Goal: Task Accomplishment & Management: Manage account settings

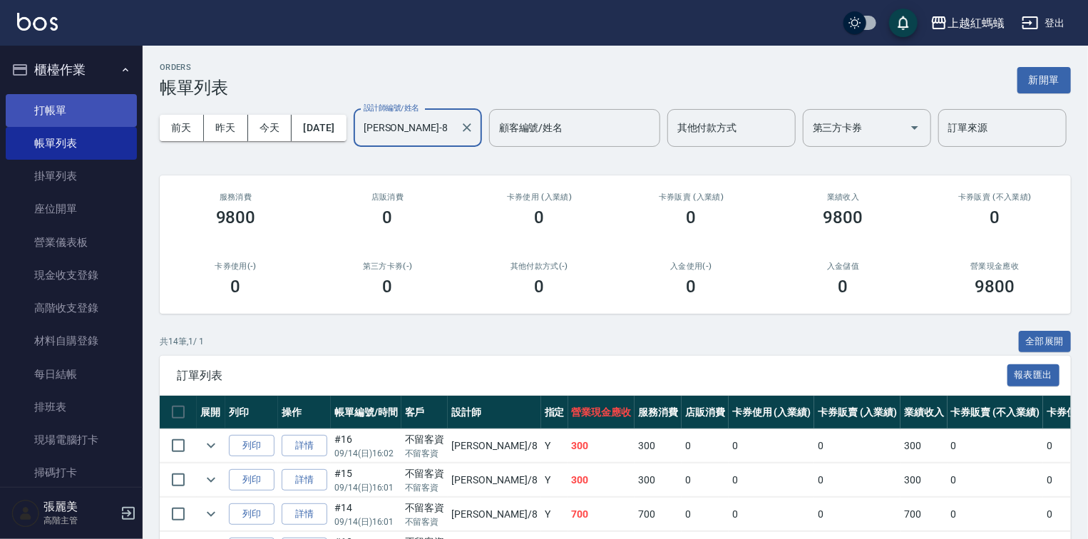
click at [54, 108] on link "打帳單" at bounding box center [71, 110] width 131 height 33
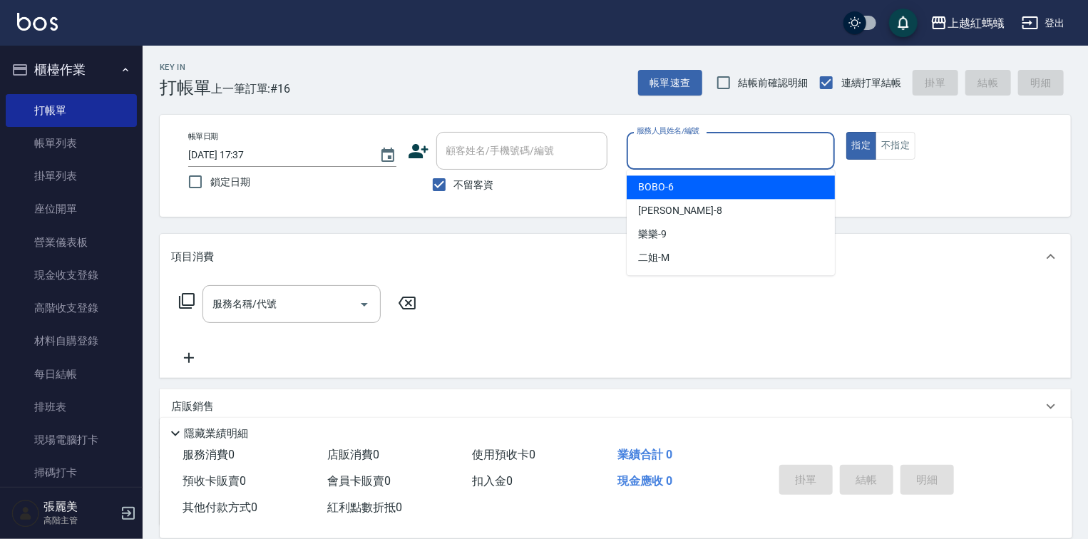
click at [741, 145] on input "服務人員姓名/編號" at bounding box center [730, 150] width 195 height 25
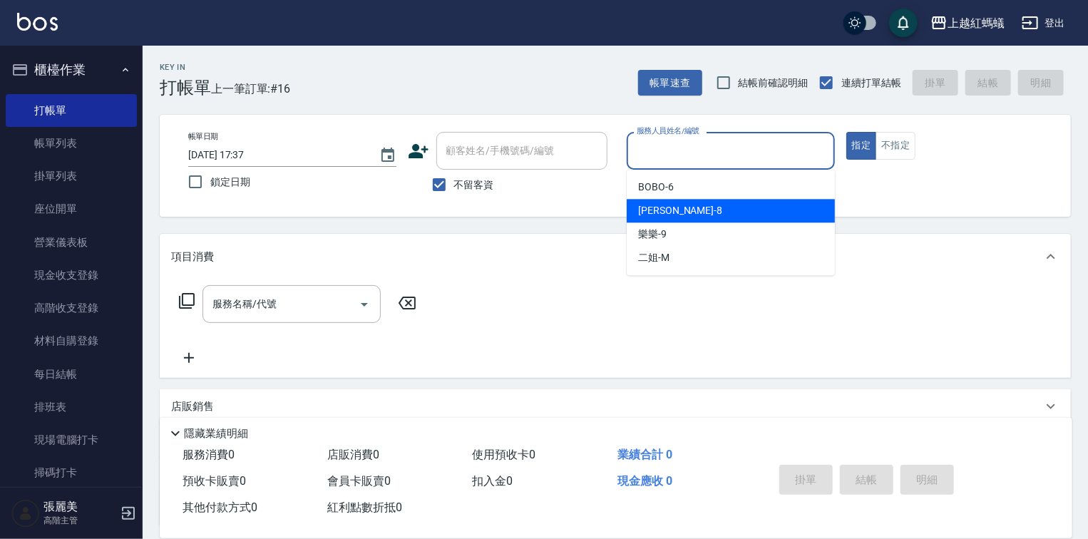
click at [738, 215] on div "張浩 -8" at bounding box center [730, 211] width 208 height 24
type input "張浩-8"
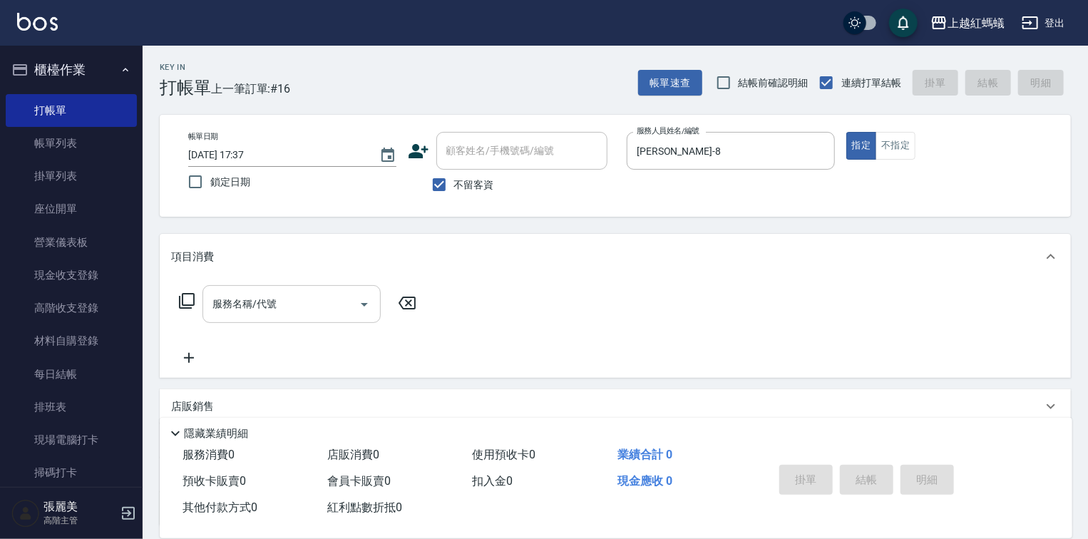
drag, startPoint x: 331, startPoint y: 277, endPoint x: 331, endPoint y: 288, distance: 10.7
click at [331, 286] on div "項目消費 服務名稱/代號 服務名稱/代號" at bounding box center [615, 306] width 911 height 144
click at [328, 299] on input "服務名稱/代號" at bounding box center [281, 303] width 144 height 25
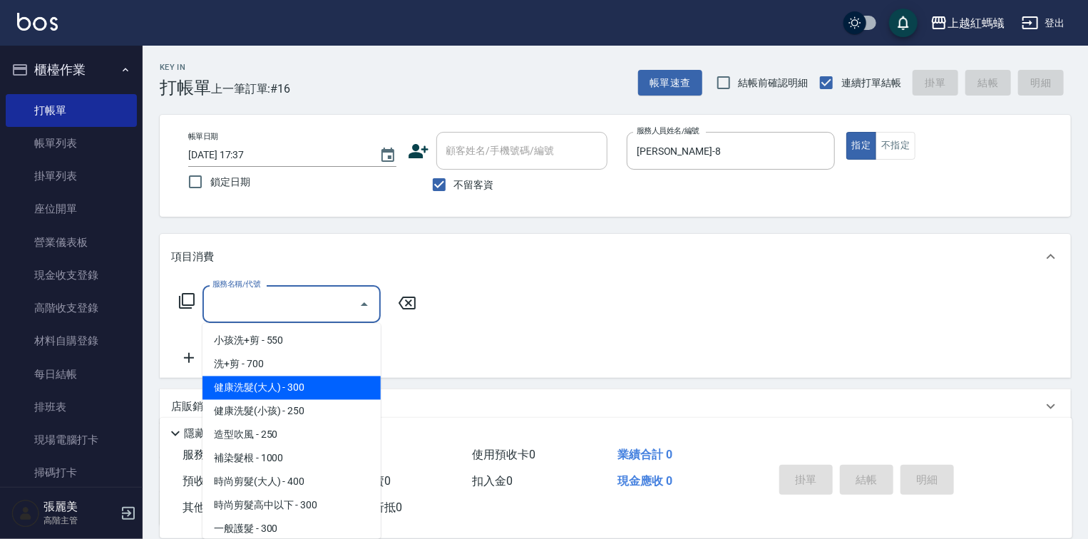
drag, startPoint x: 352, startPoint y: 376, endPoint x: 392, endPoint y: 393, distance: 43.1
click at [353, 376] on span "健康洗髮(大人) - 300" at bounding box center [291, 388] width 178 height 24
type input "健康洗髮(大人)(201)"
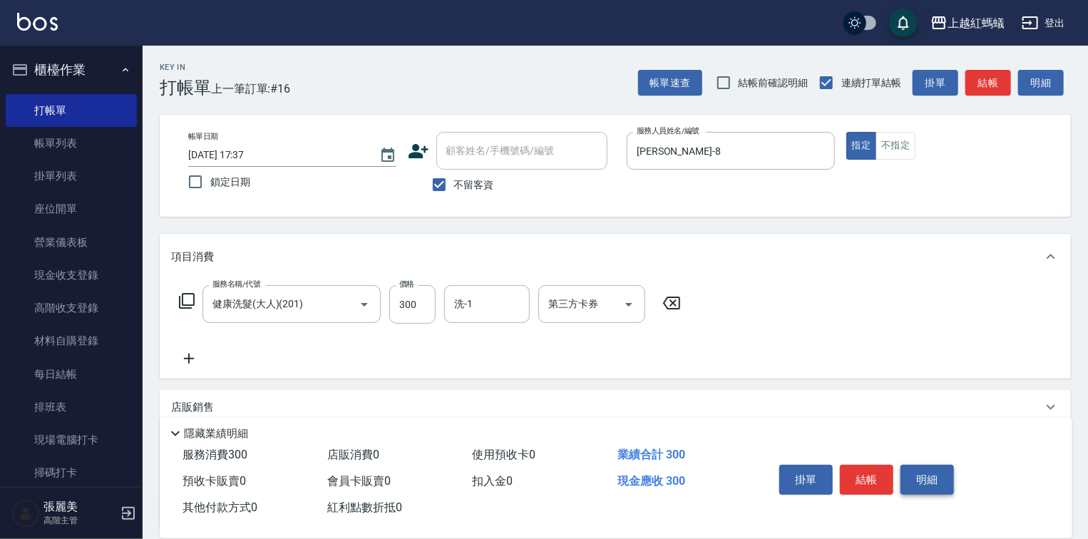
drag, startPoint x: 897, startPoint y: 479, endPoint x: 941, endPoint y: 459, distance: 47.8
click at [920, 467] on div "掛單 結帳 明細" at bounding box center [866, 481] width 186 height 45
click at [871, 468] on button "結帳" at bounding box center [866, 480] width 53 height 30
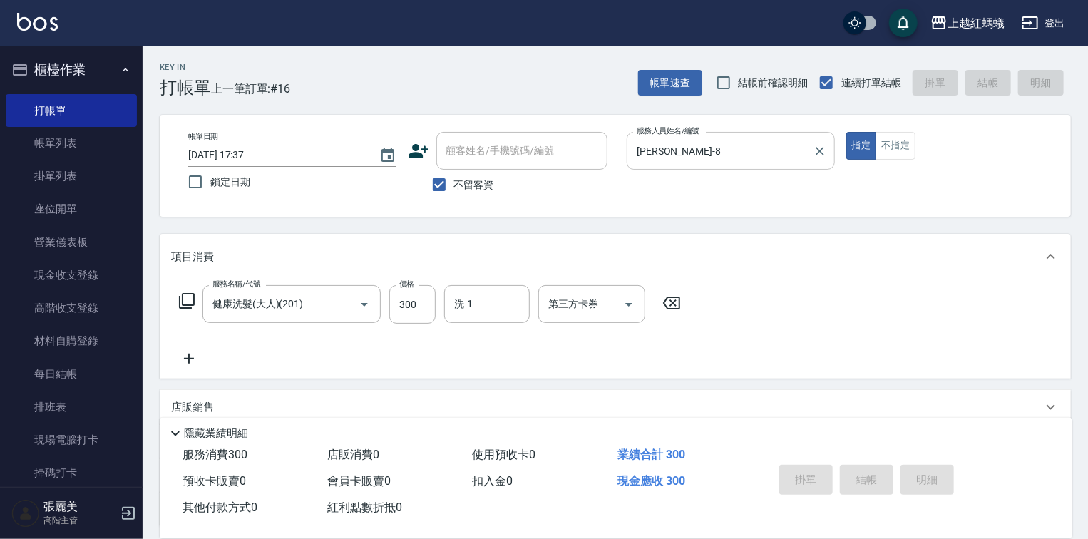
click at [689, 160] on input "張浩-8" at bounding box center [720, 150] width 174 height 25
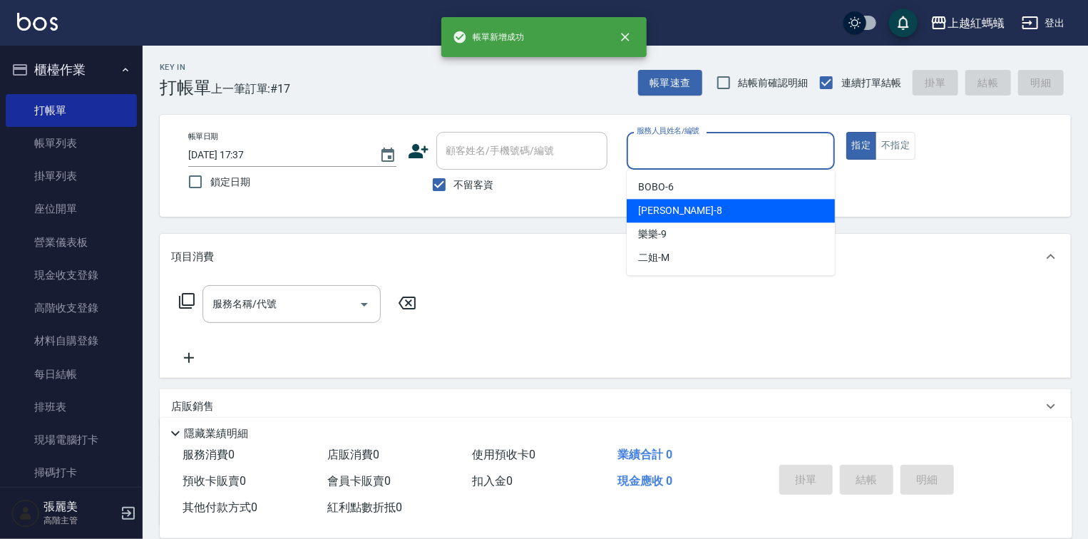
click at [696, 213] on div "張浩 -8" at bounding box center [730, 211] width 208 height 24
type input "張浩-8"
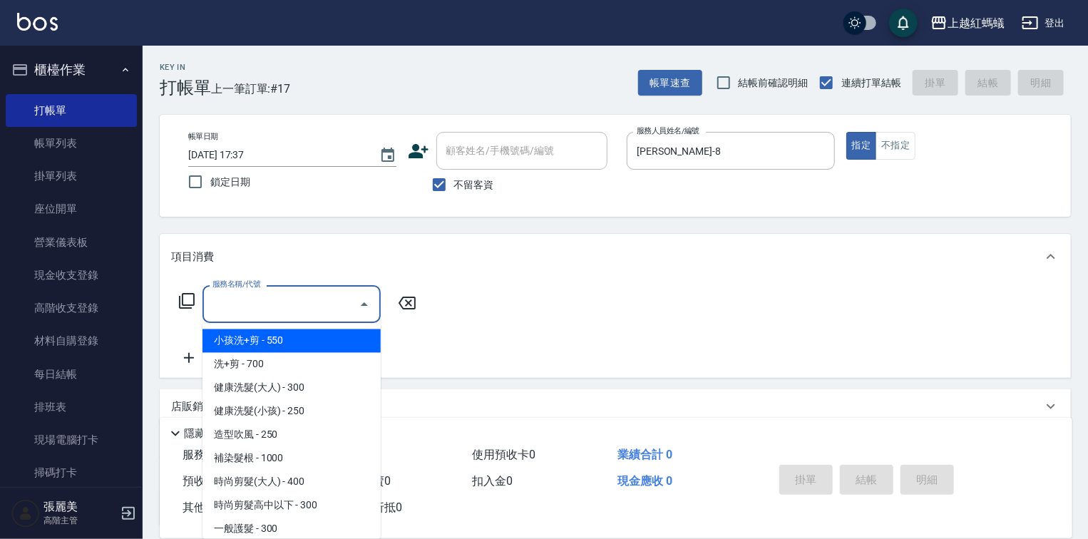
click at [299, 308] on input "服務名稱/代號" at bounding box center [281, 303] width 144 height 25
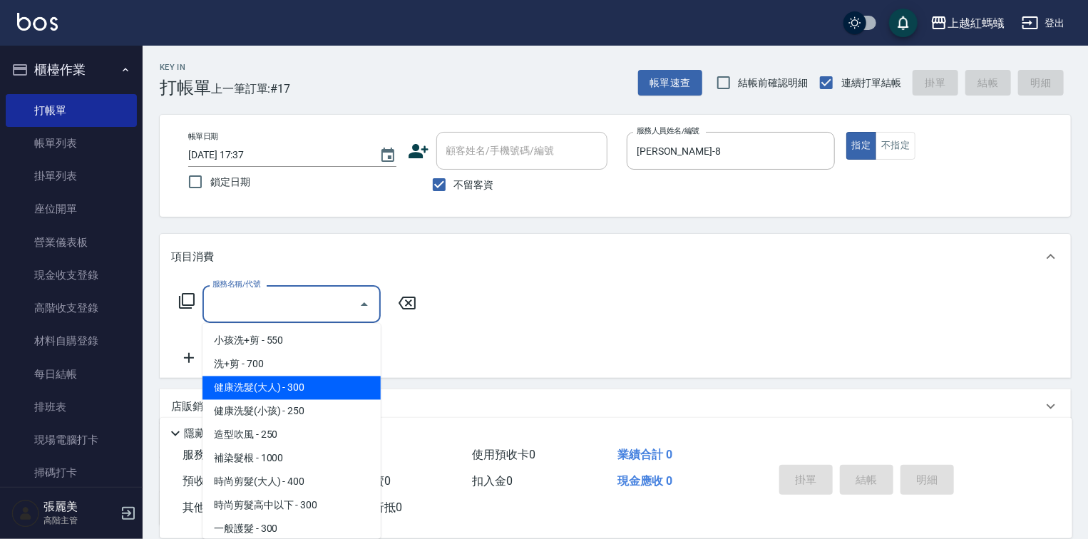
click at [328, 388] on span "健康洗髮(大人) - 300" at bounding box center [291, 388] width 178 height 24
type input "健康洗髮(大人)(201)"
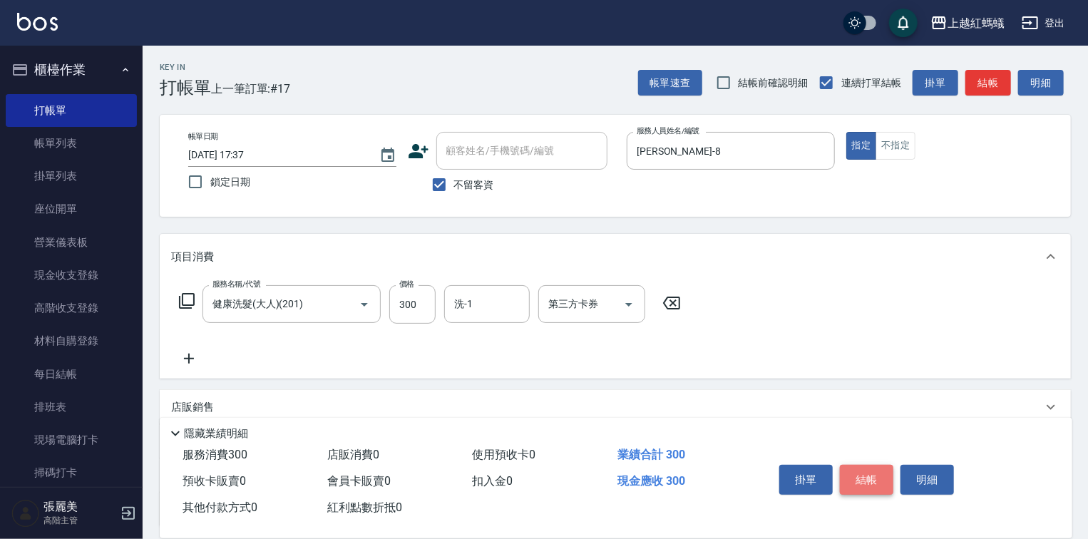
click at [878, 479] on button "結帳" at bounding box center [866, 480] width 53 height 30
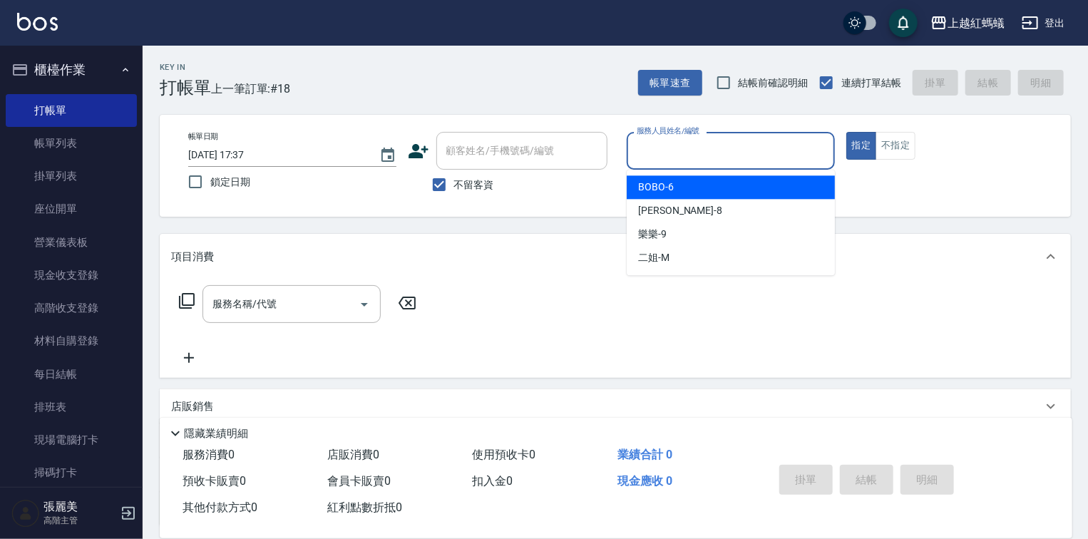
click at [693, 157] on input "服務人員姓名/編號" at bounding box center [730, 150] width 195 height 25
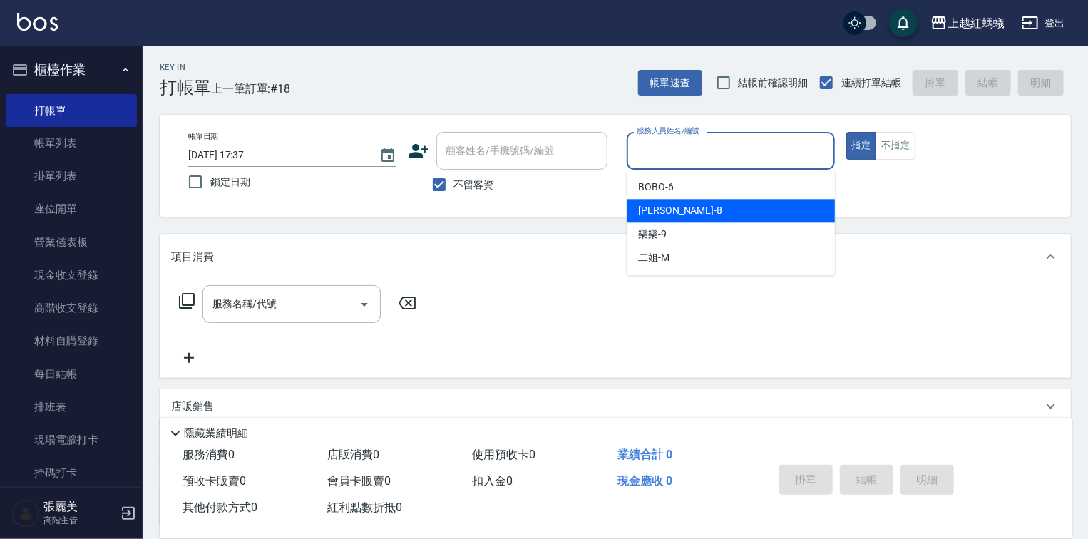
click at [698, 206] on div "張浩 -8" at bounding box center [730, 211] width 208 height 24
type input "張浩-8"
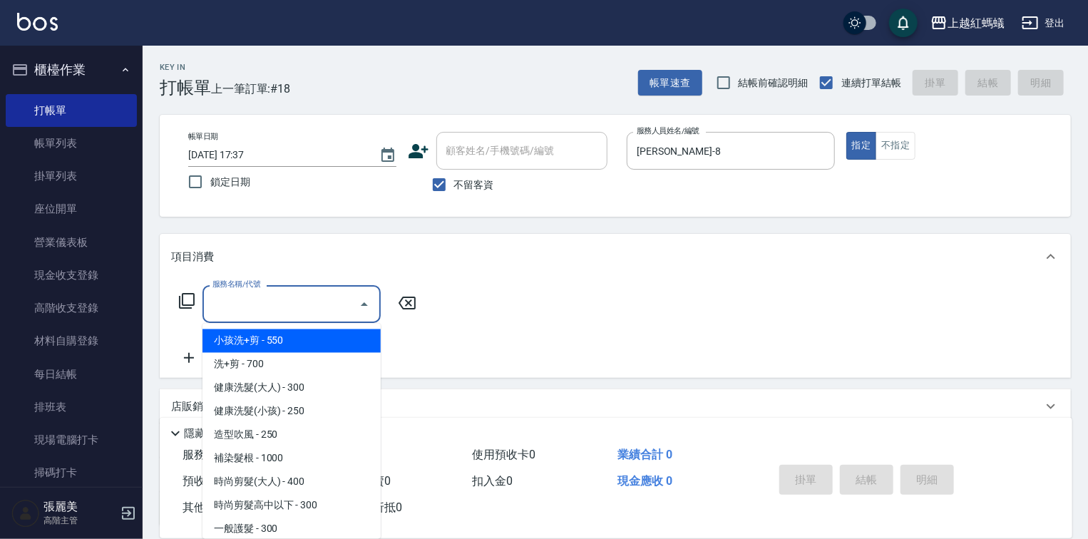
click at [339, 295] on input "服務名稱/代號" at bounding box center [281, 303] width 144 height 25
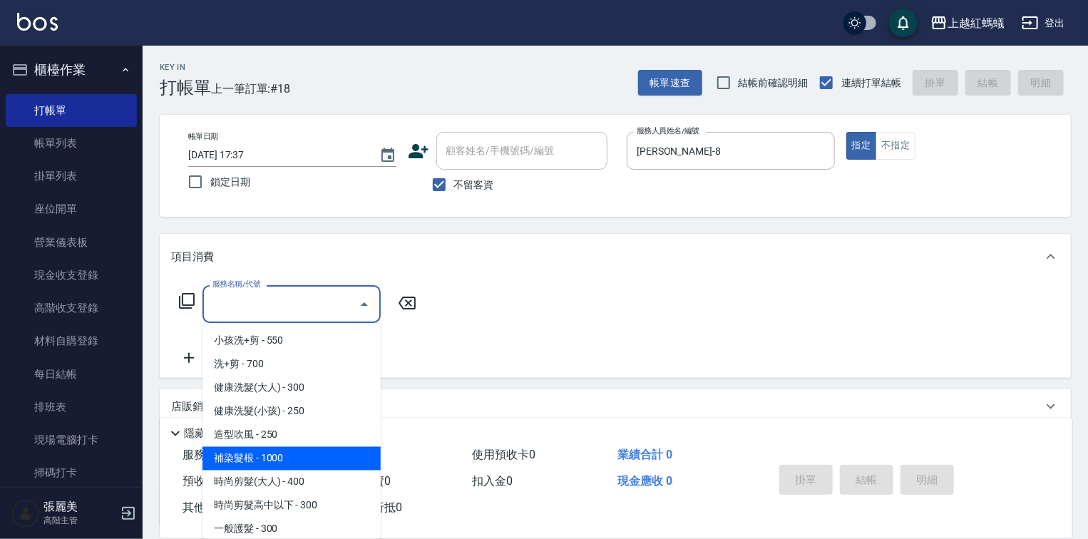
click at [262, 460] on span "補染髮根 - 1000" at bounding box center [291, 459] width 178 height 24
type input "補染髮根(204)"
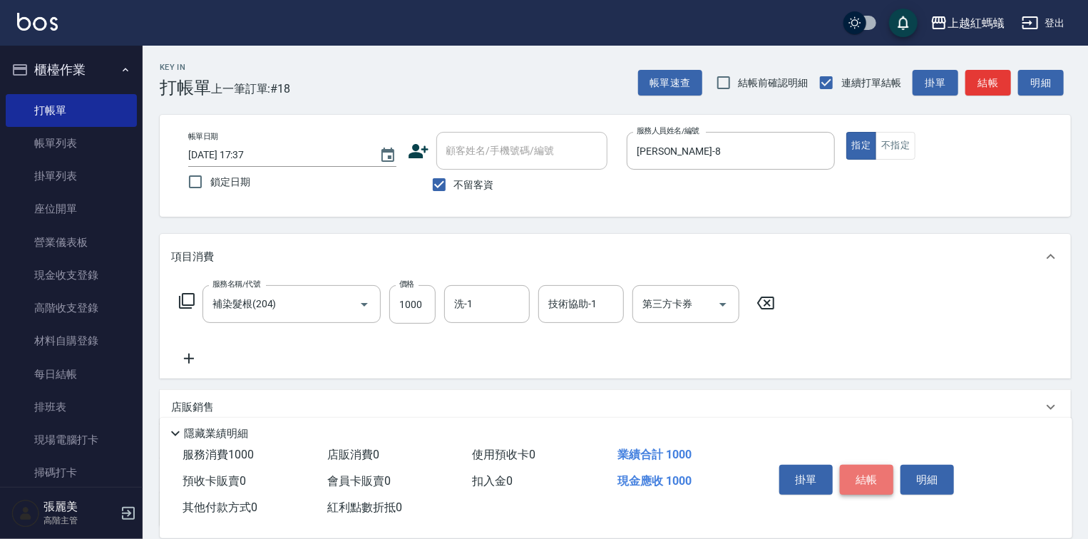
click at [860, 478] on button "結帳" at bounding box center [866, 480] width 53 height 30
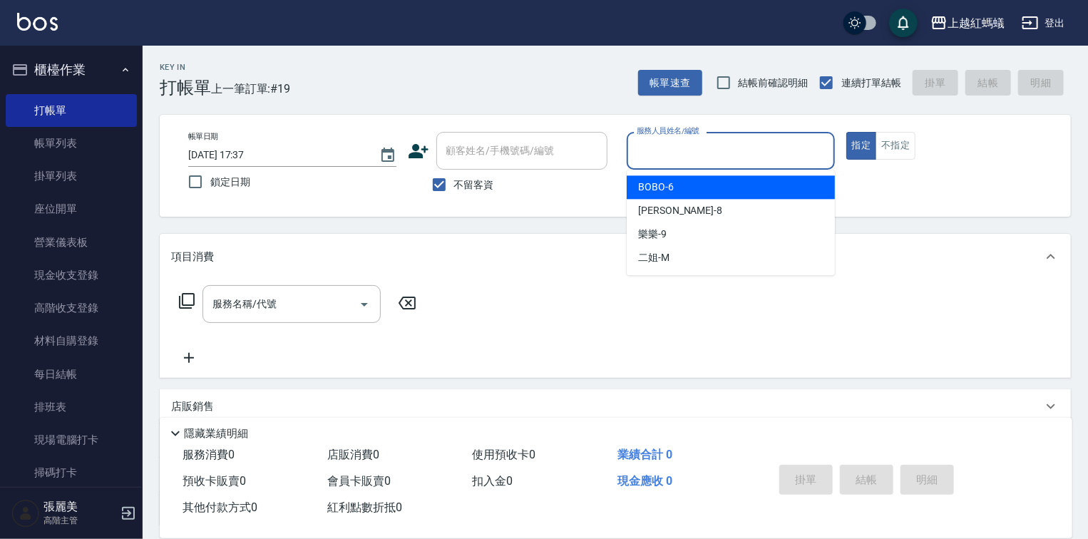
click at [737, 145] on input "服務人員姓名/編號" at bounding box center [730, 150] width 195 height 25
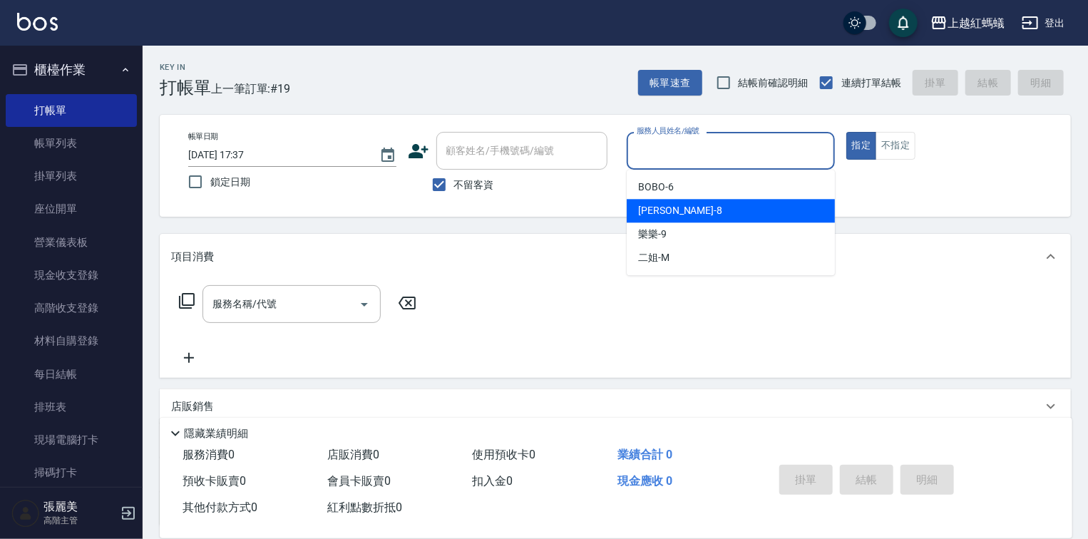
click at [706, 208] on div "張浩 -8" at bounding box center [730, 211] width 208 height 24
type input "張浩-8"
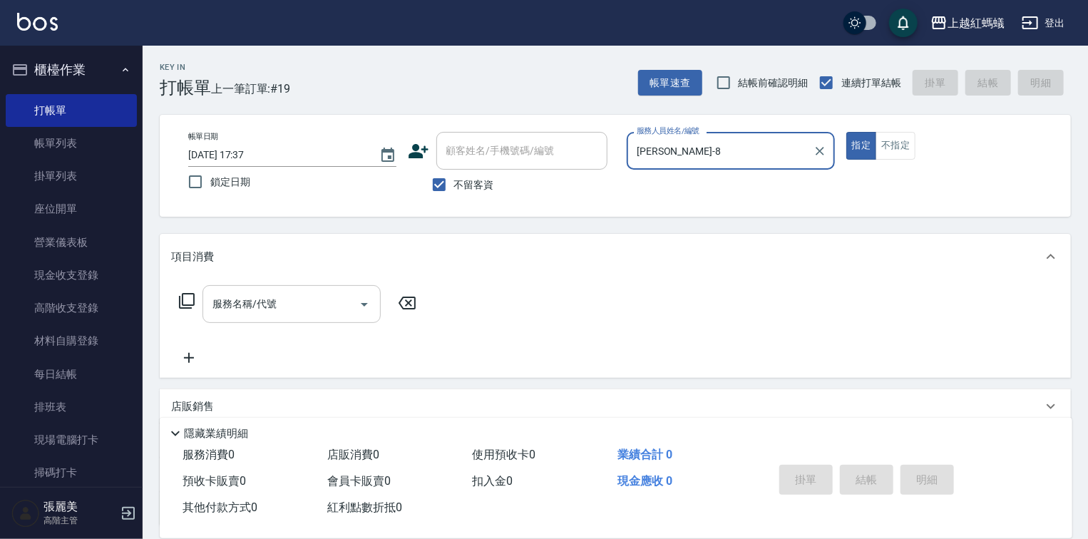
click at [308, 299] on input "服務名稱/代號" at bounding box center [281, 303] width 144 height 25
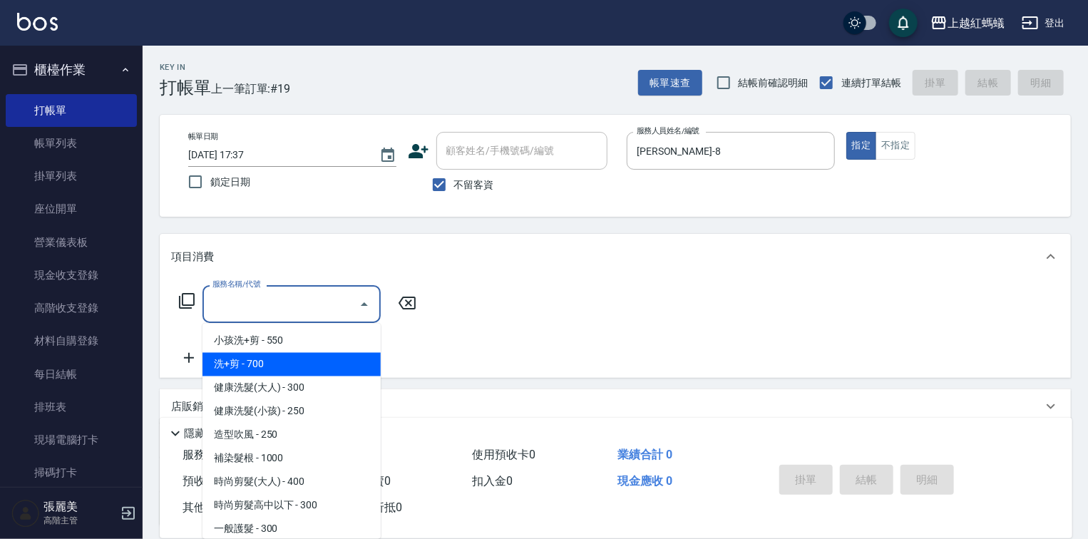
click at [257, 354] on span "洗+剪 - 700" at bounding box center [291, 365] width 178 height 24
type input "洗+剪(200)"
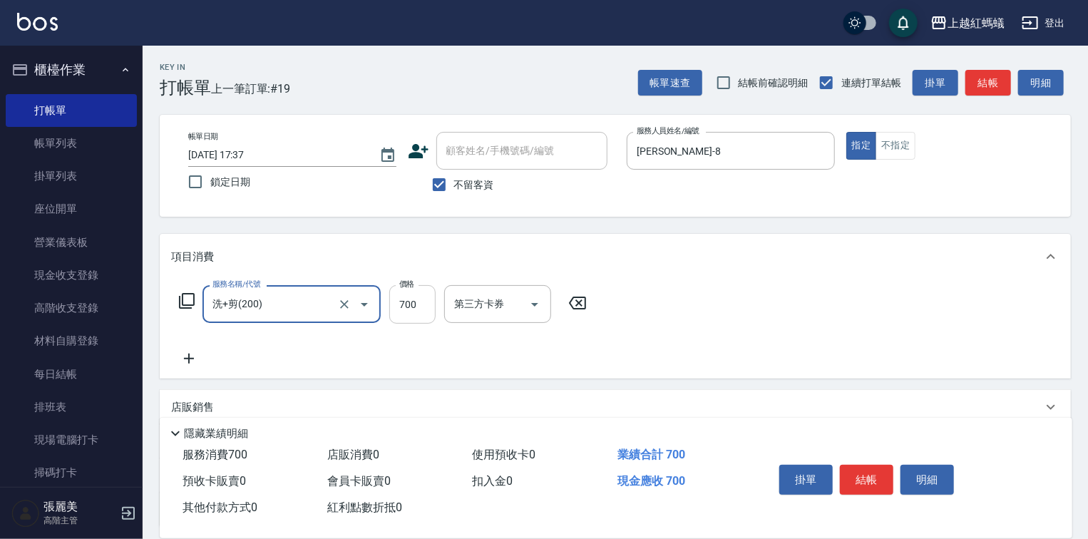
click at [433, 305] on input "700" at bounding box center [412, 304] width 46 height 38
type input "800"
click at [872, 477] on button "結帳" at bounding box center [866, 480] width 53 height 30
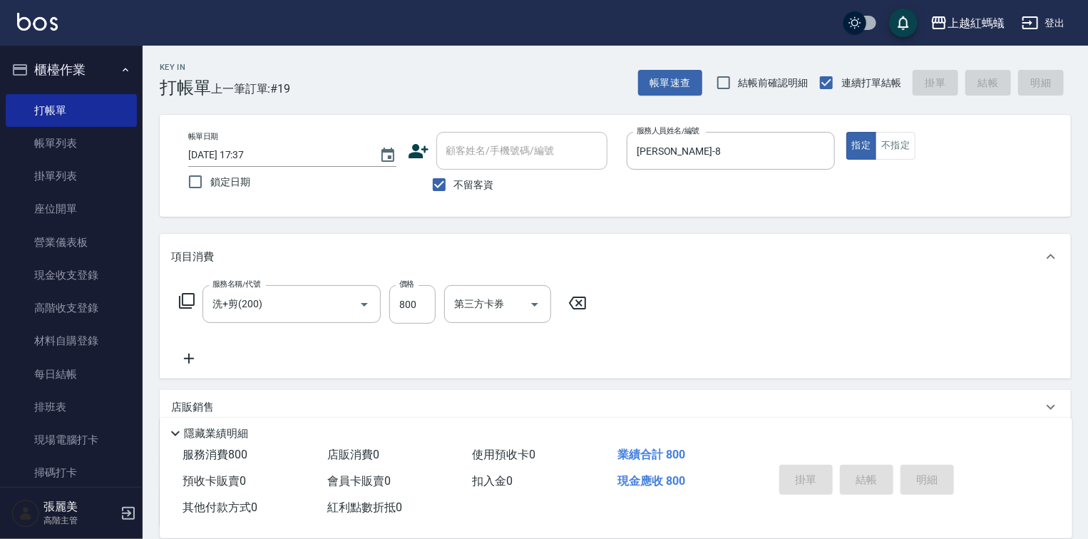
type input "2025/09/14 17:38"
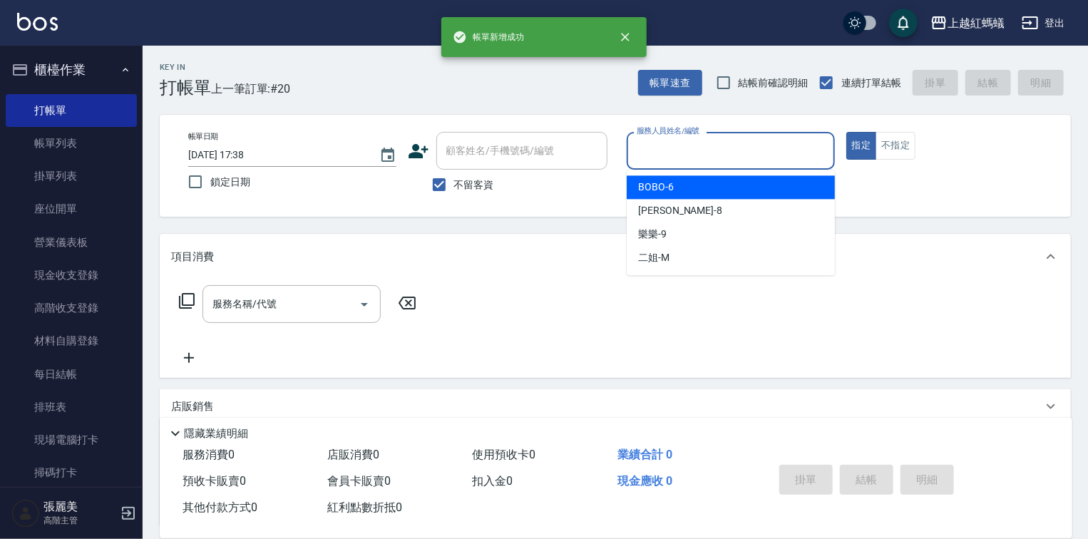
drag, startPoint x: 751, startPoint y: 145, endPoint x: 743, endPoint y: 157, distance: 14.8
click at [750, 145] on input "服務人員姓名/編號" at bounding box center [730, 150] width 195 height 25
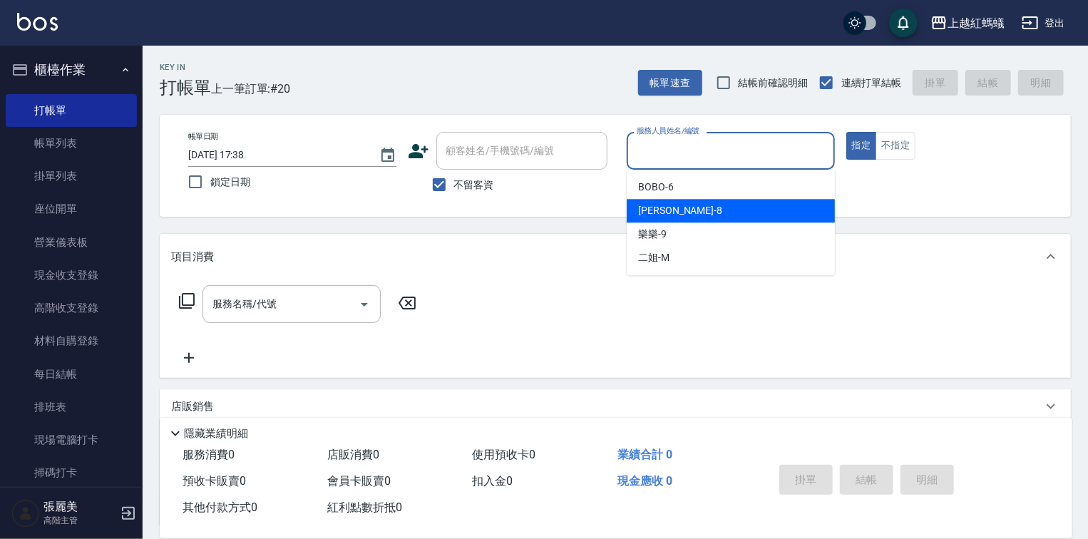
click at [693, 205] on div "張浩 -8" at bounding box center [730, 211] width 208 height 24
type input "張浩-8"
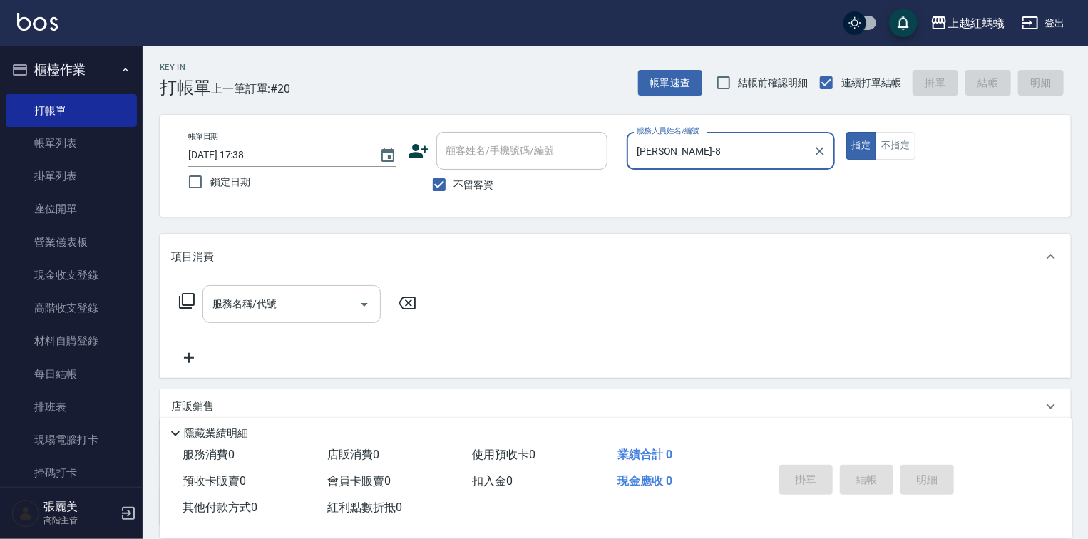
click at [316, 292] on input "服務名稱/代號" at bounding box center [281, 303] width 144 height 25
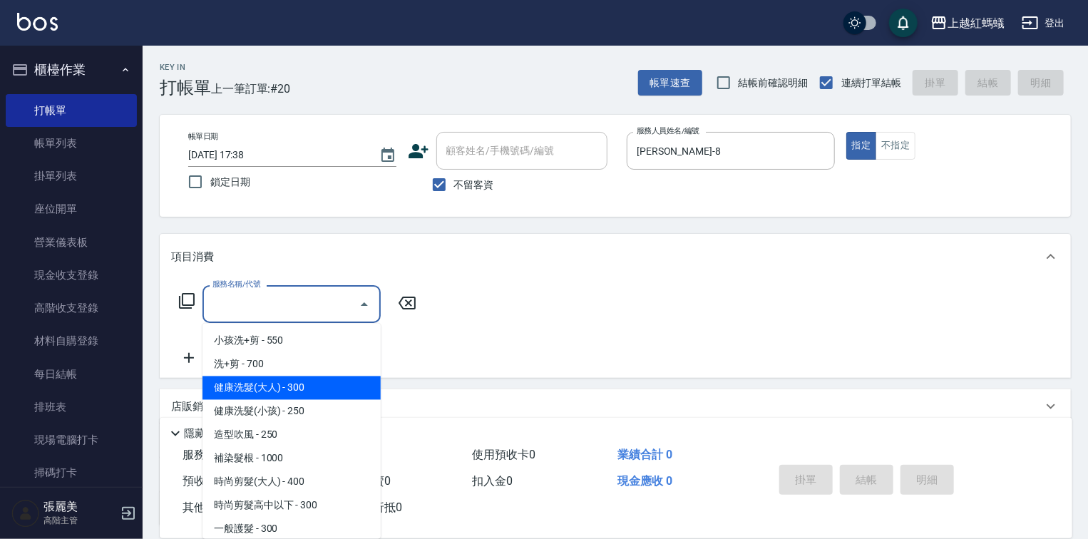
click at [314, 388] on span "健康洗髮(大人) - 300" at bounding box center [291, 388] width 178 height 24
type input "健康洗髮(大人)(201)"
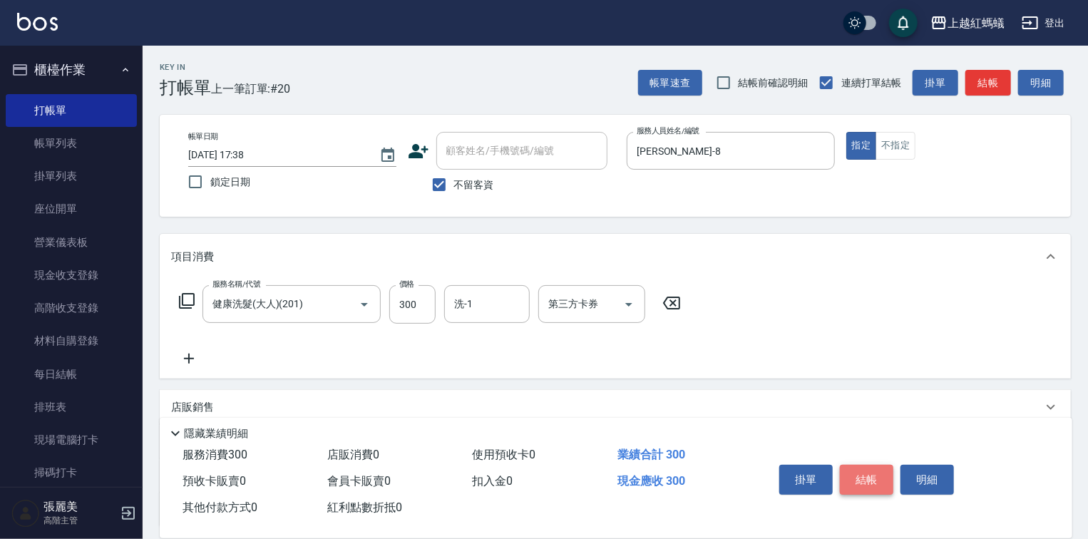
click at [857, 475] on button "結帳" at bounding box center [866, 480] width 53 height 30
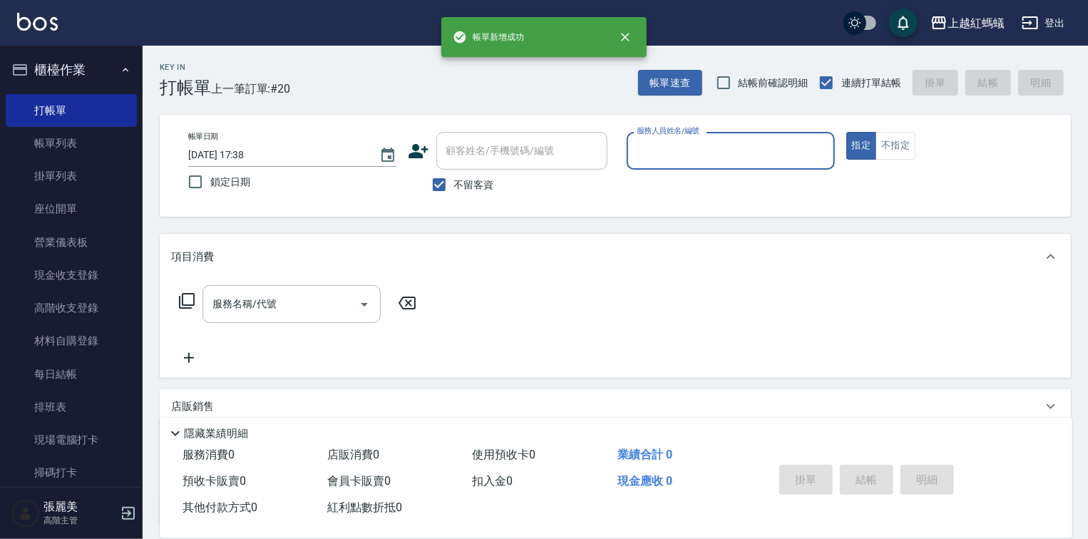
click at [687, 153] on input "服務人員姓名/編號" at bounding box center [730, 150] width 195 height 25
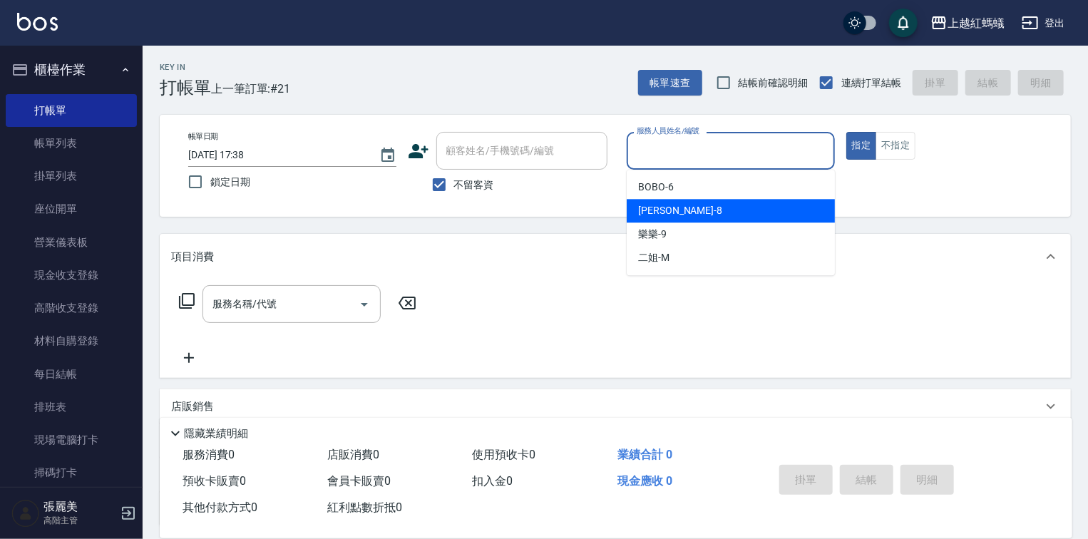
click at [678, 208] on div "張浩 -8" at bounding box center [730, 211] width 208 height 24
type input "張浩-8"
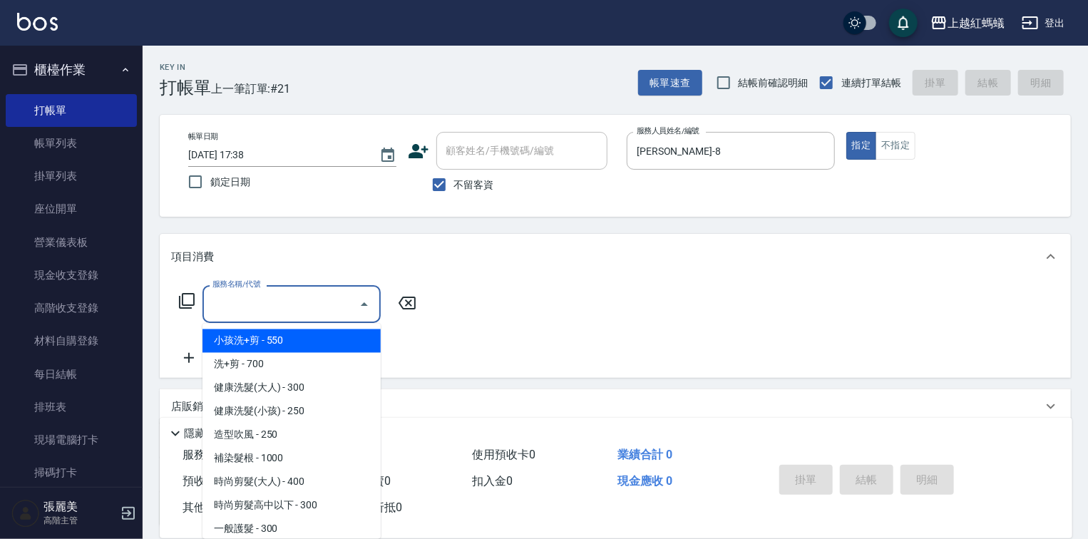
click at [306, 304] on input "服務名稱/代號" at bounding box center [281, 303] width 144 height 25
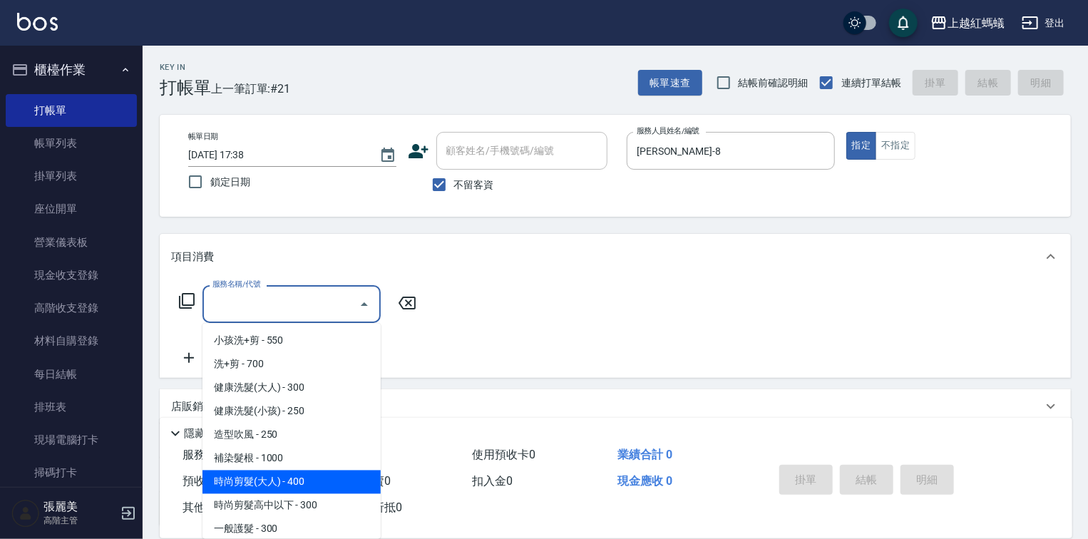
click at [325, 471] on span "時尚剪髮(大人) - 400" at bounding box center [291, 482] width 178 height 24
type input "時尚剪髮(大人)(301)"
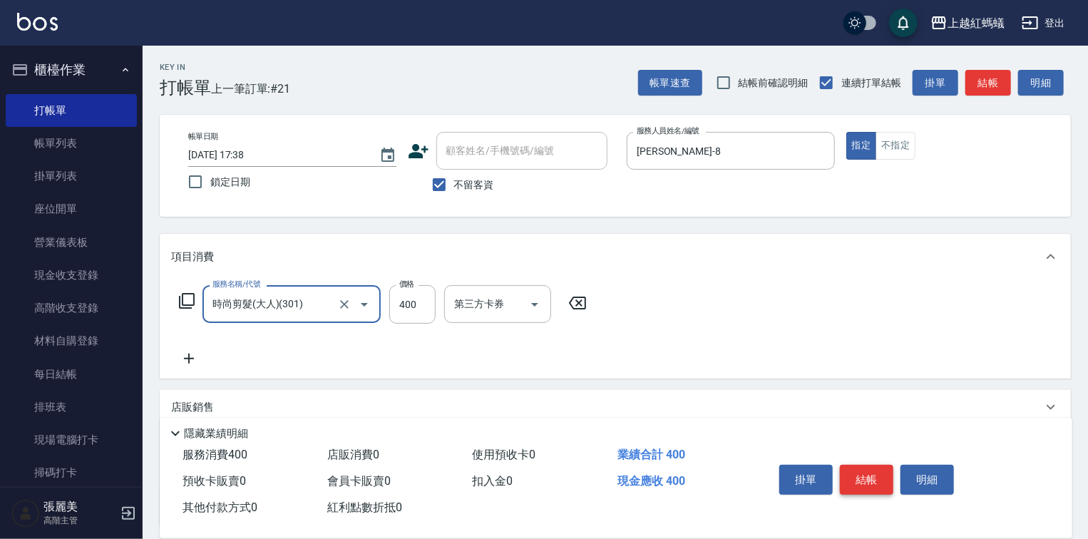
click at [867, 477] on button "結帳" at bounding box center [866, 480] width 53 height 30
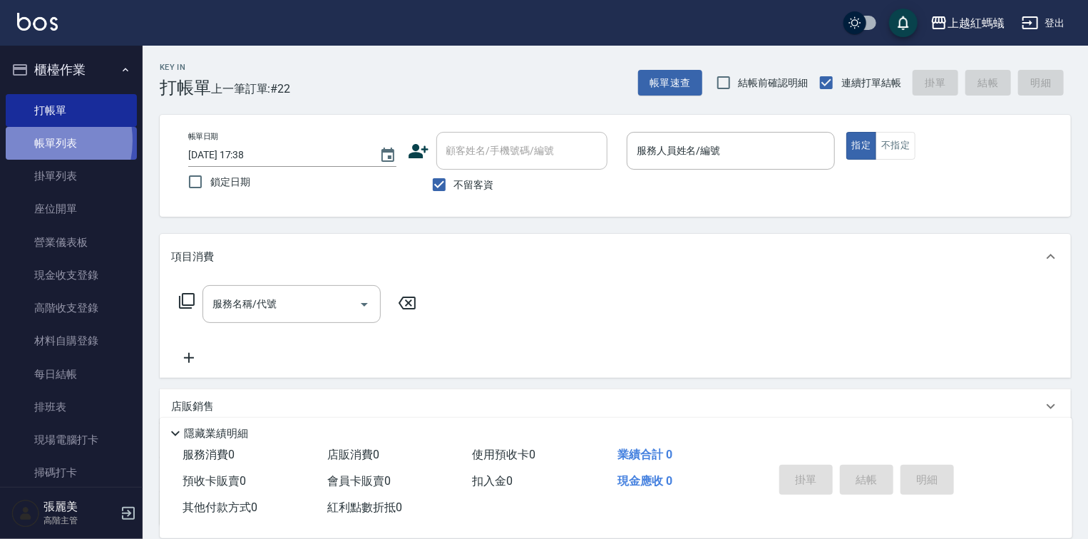
click at [33, 141] on link "帳單列表" at bounding box center [71, 143] width 131 height 33
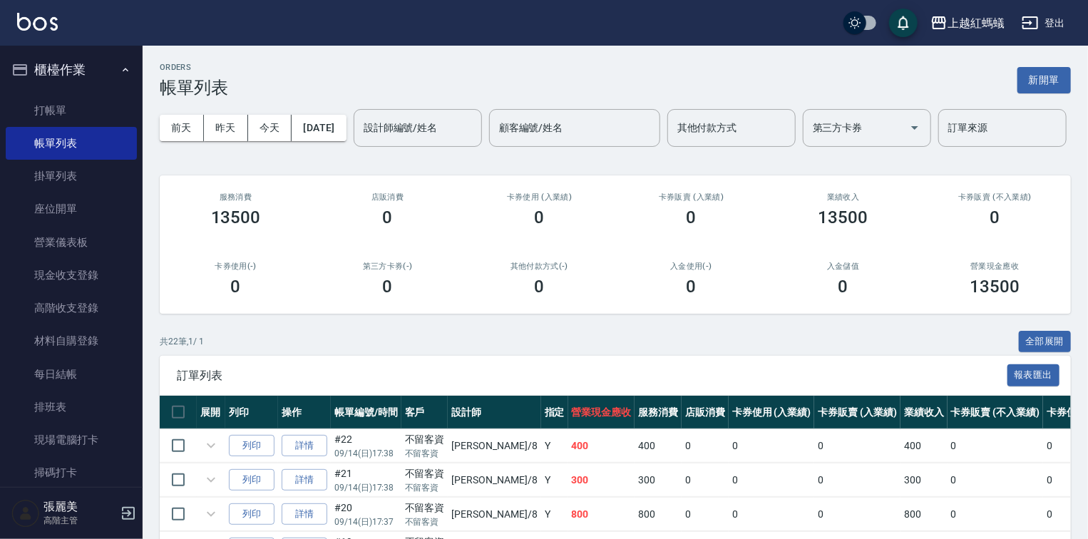
click at [360, 140] on input "設計師編號/姓名" at bounding box center [417, 127] width 115 height 25
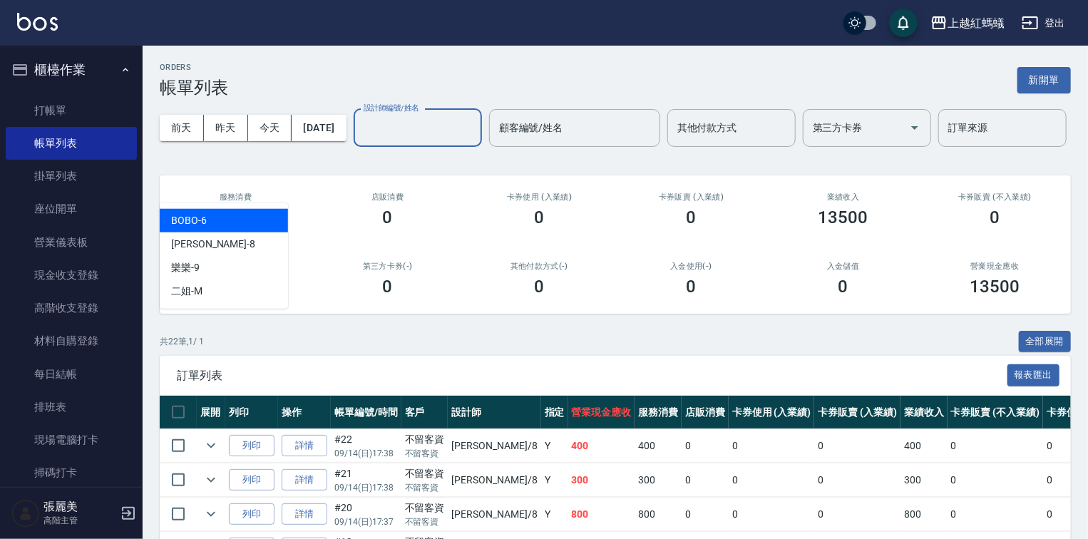
click at [225, 215] on div "BOBO -6" at bounding box center [224, 221] width 128 height 24
type input "BOBO-6"
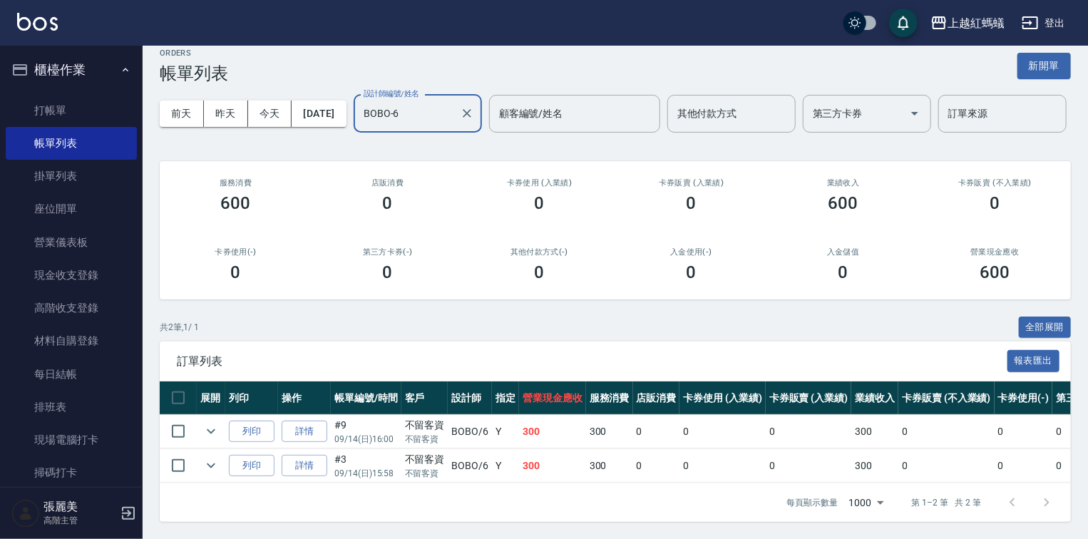
scroll to position [68, 0]
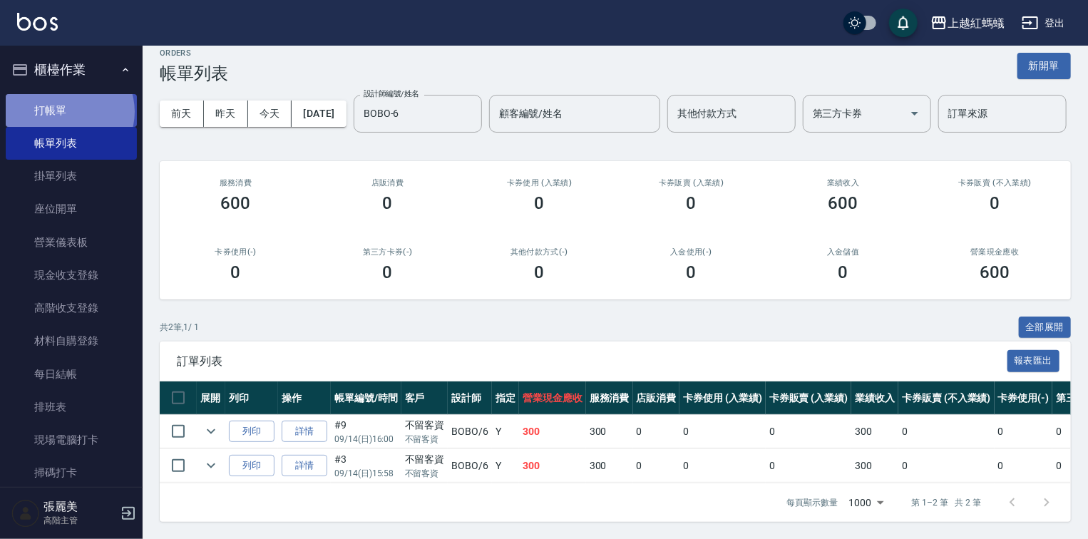
click at [68, 111] on link "打帳單" at bounding box center [71, 110] width 131 height 33
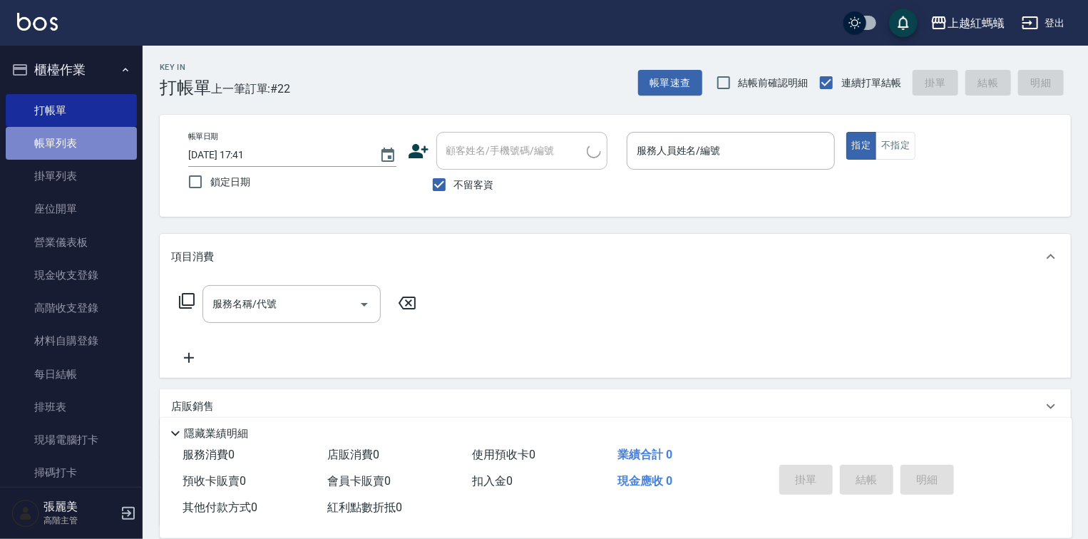
click at [71, 145] on link "帳單列表" at bounding box center [71, 143] width 131 height 33
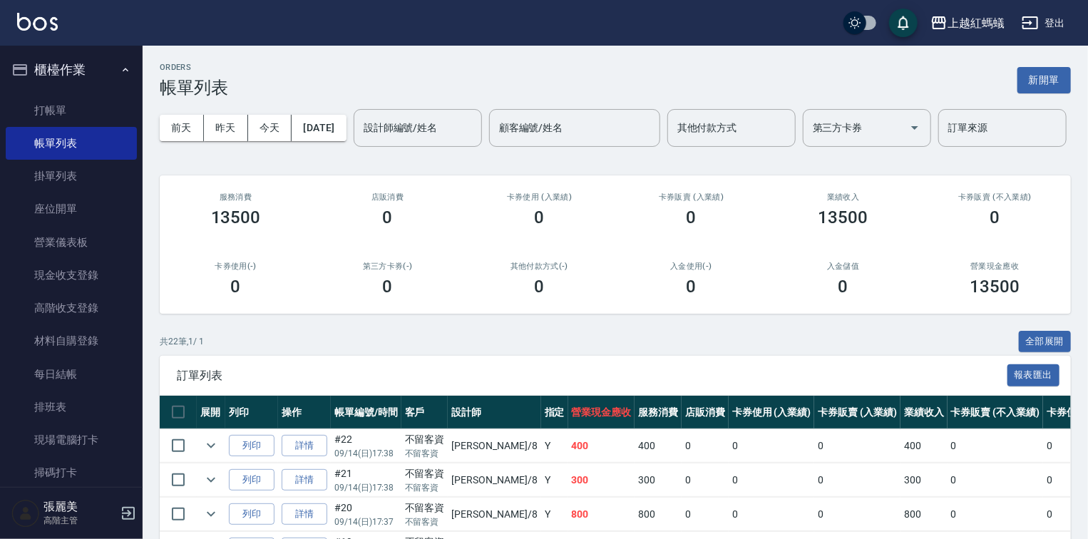
click at [360, 140] on input "設計師編號/姓名" at bounding box center [417, 127] width 115 height 25
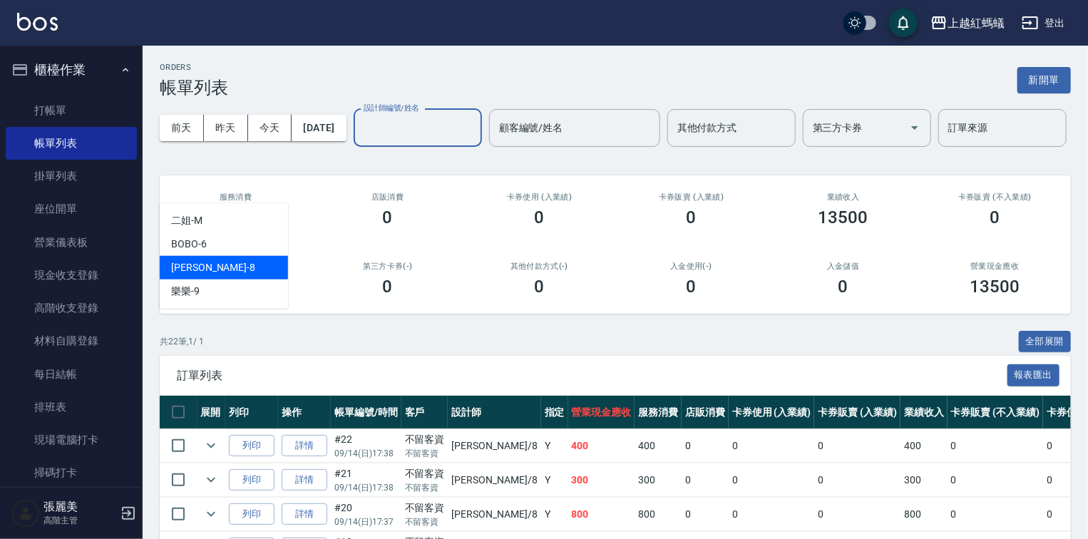
click at [230, 271] on div "張浩 -8" at bounding box center [224, 268] width 128 height 24
type input "張浩-8"
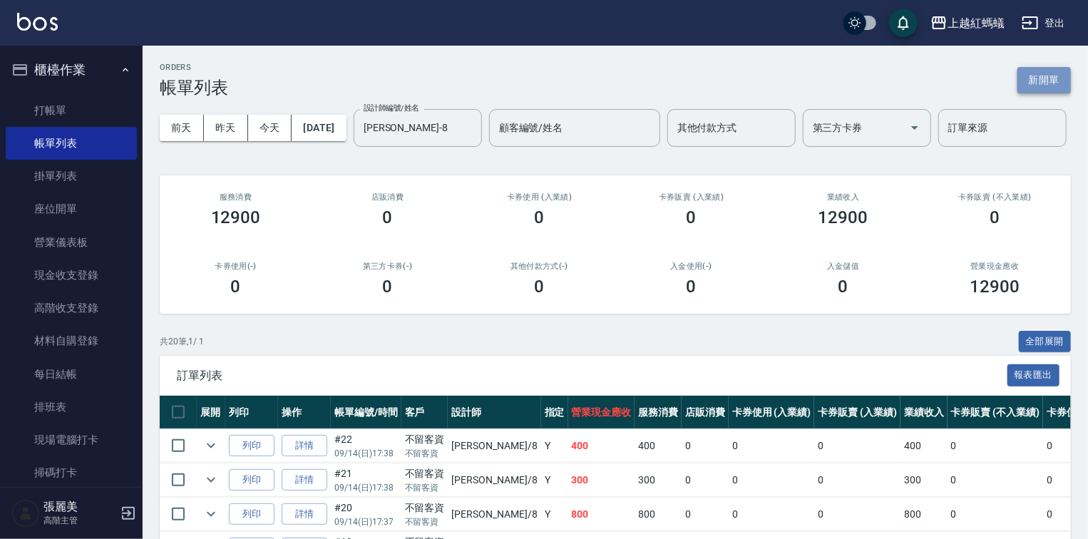
click at [1058, 75] on button "新開單" at bounding box center [1043, 80] width 53 height 26
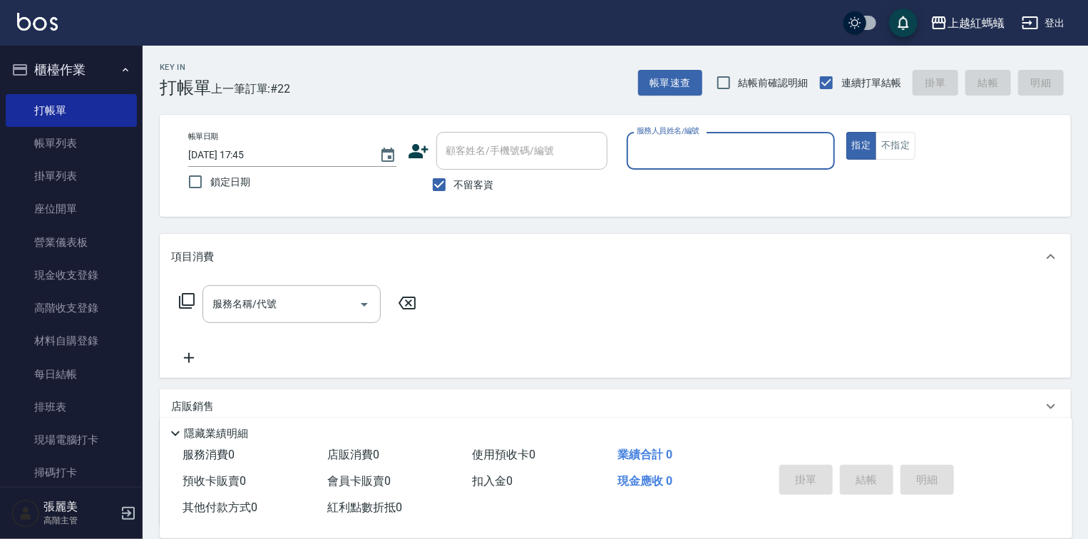
click at [668, 159] on input "服務人員姓名/編號" at bounding box center [730, 150] width 195 height 25
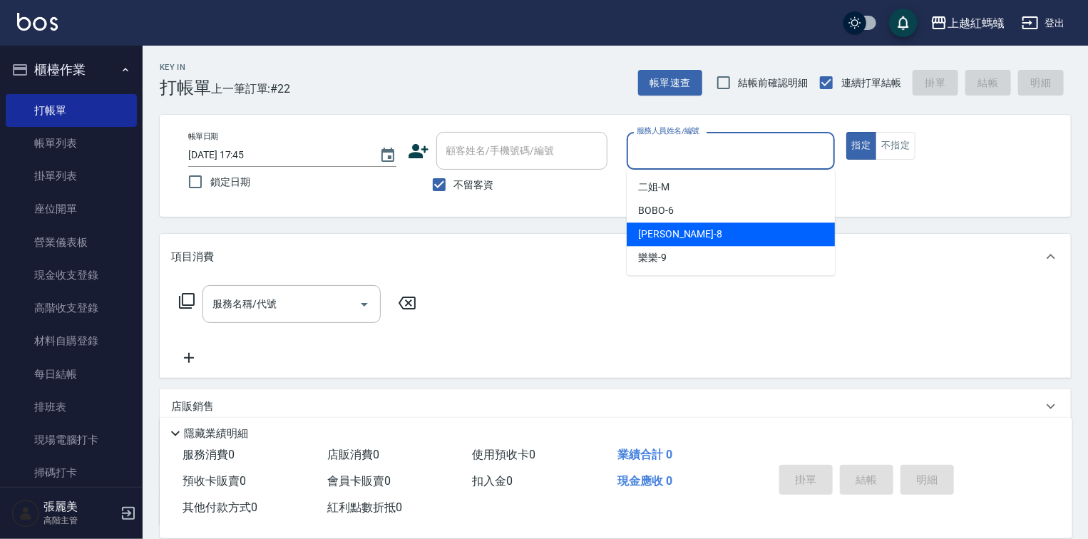
click at [698, 240] on div "張浩 -8" at bounding box center [730, 234] width 208 height 24
type input "張浩-8"
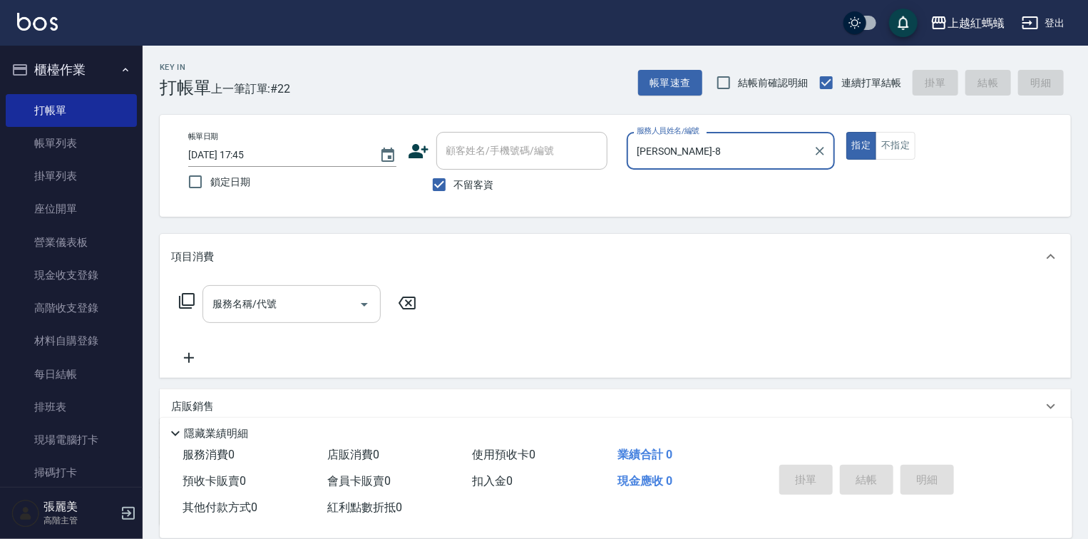
click at [309, 296] on input "服務名稱/代號" at bounding box center [281, 303] width 144 height 25
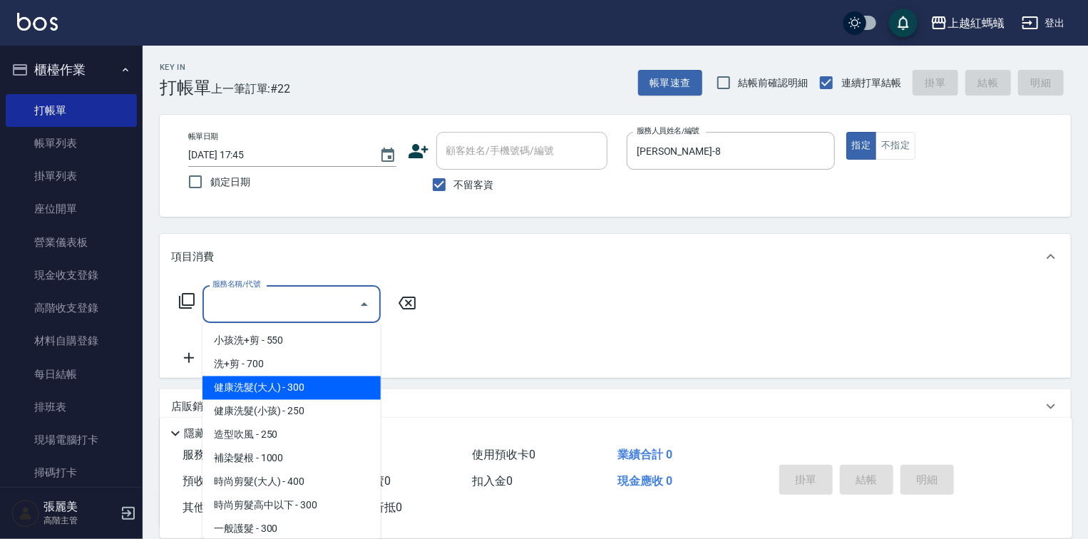
drag, startPoint x: 316, startPoint y: 386, endPoint x: 452, endPoint y: 392, distance: 135.5
click at [318, 386] on span "健康洗髮(大人) - 300" at bounding box center [291, 388] width 178 height 24
type input "健康洗髮(大人)(201)"
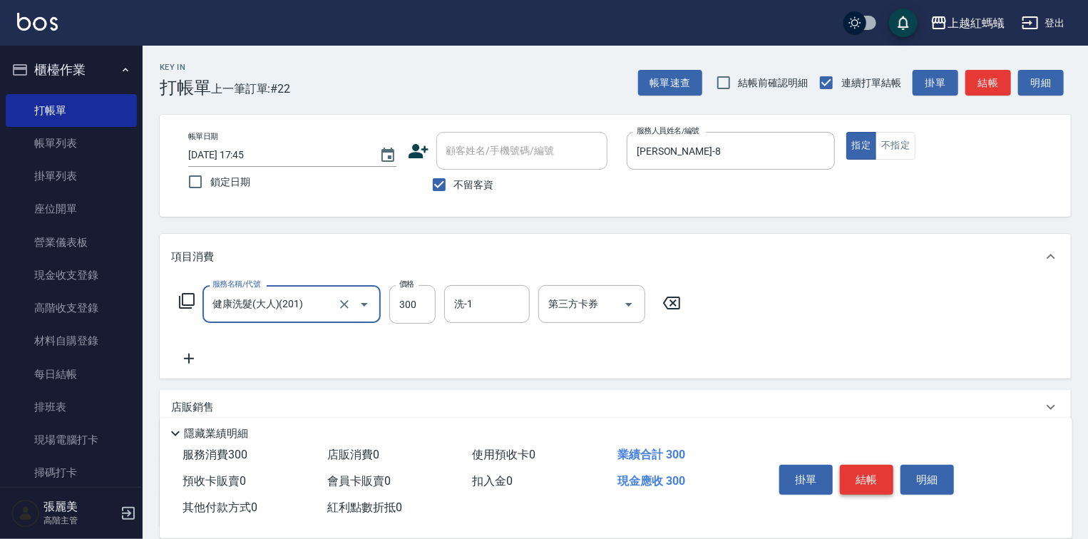
click at [862, 482] on button "結帳" at bounding box center [866, 480] width 53 height 30
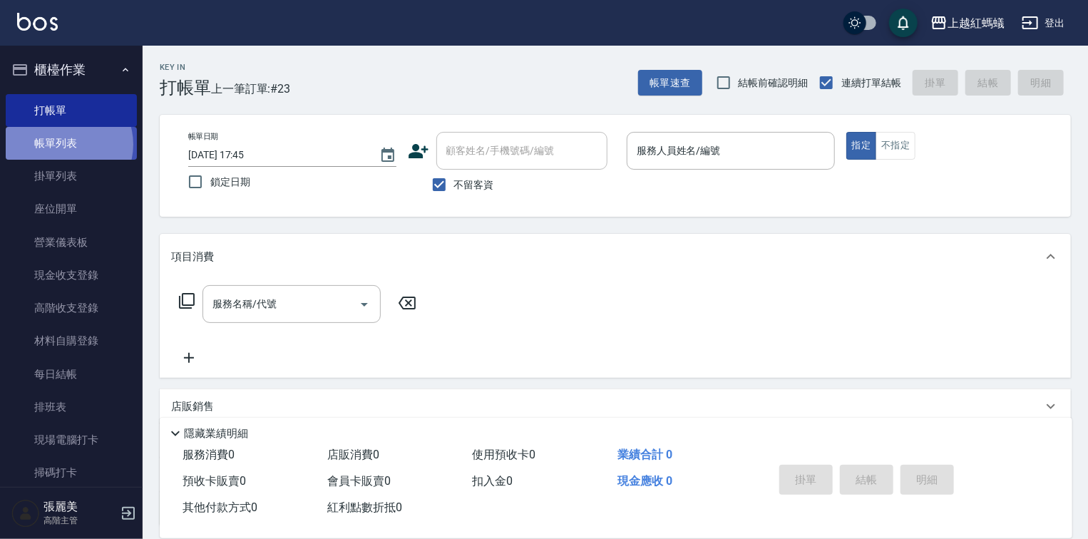
click at [66, 145] on link "帳單列表" at bounding box center [71, 143] width 131 height 33
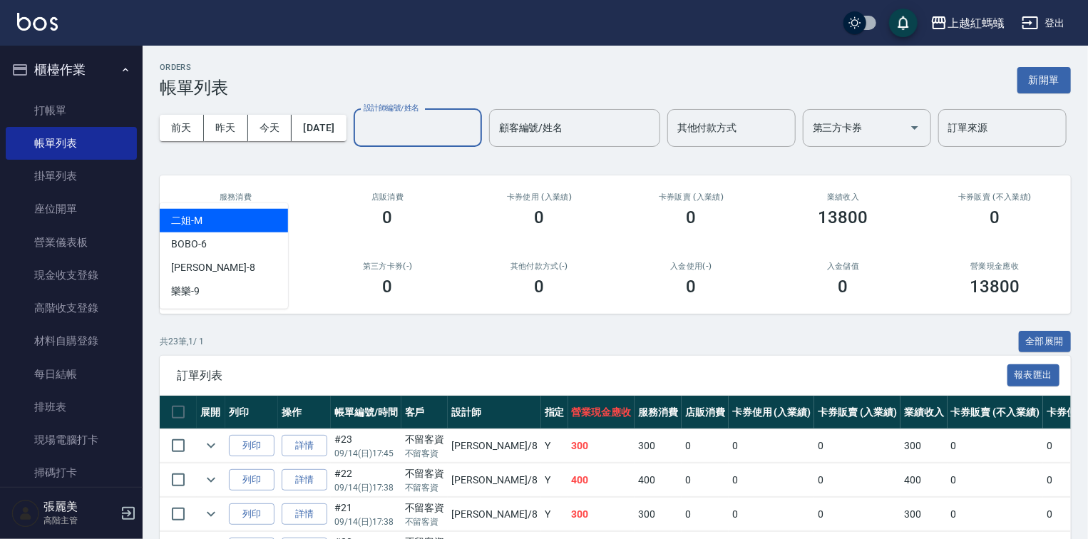
click at [360, 140] on input "設計師編號/姓名" at bounding box center [417, 127] width 115 height 25
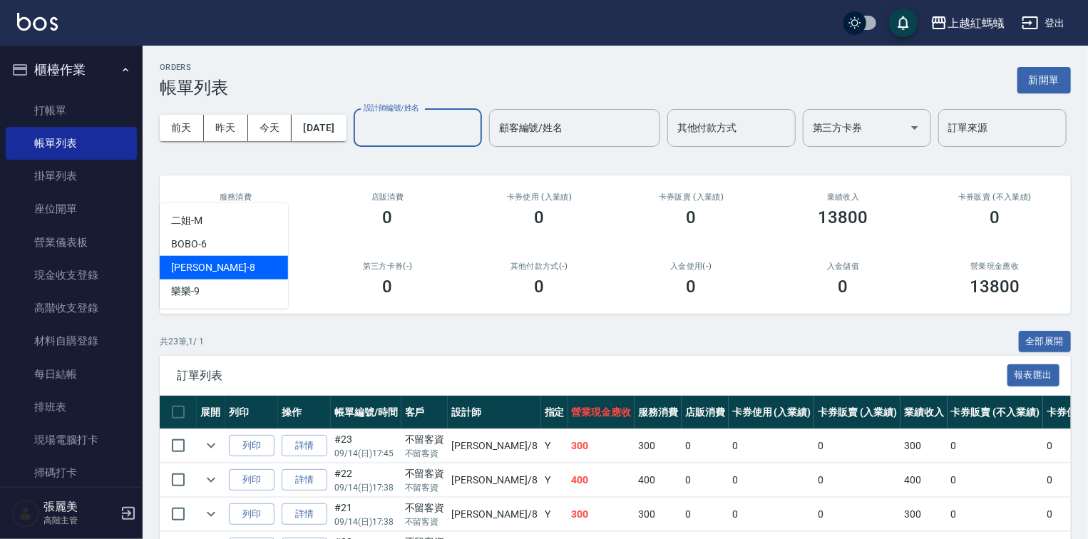
click at [232, 264] on div "張浩 -8" at bounding box center [224, 268] width 128 height 24
type input "張浩-8"
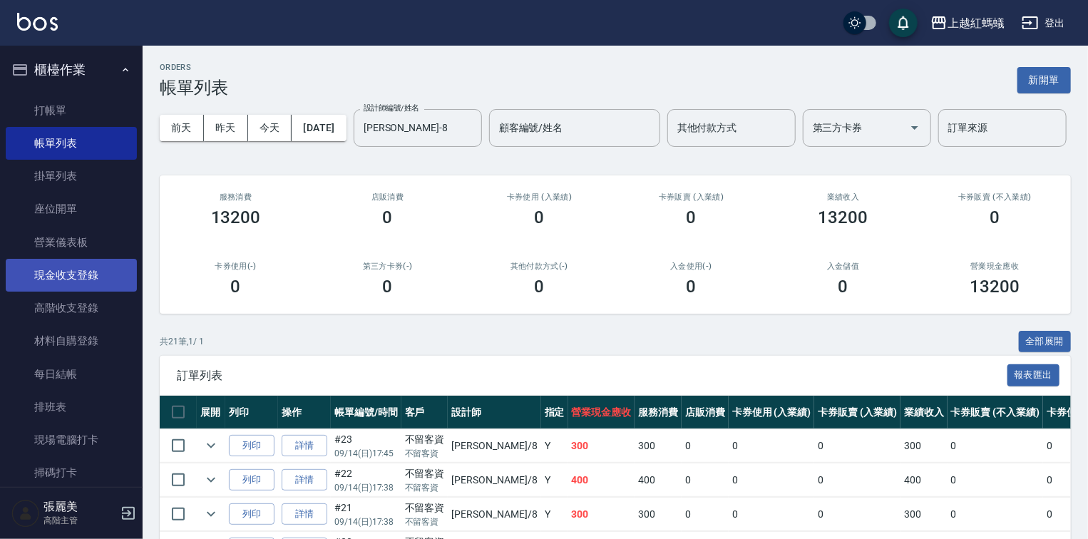
click at [53, 273] on link "現金收支登錄" at bounding box center [71, 275] width 131 height 33
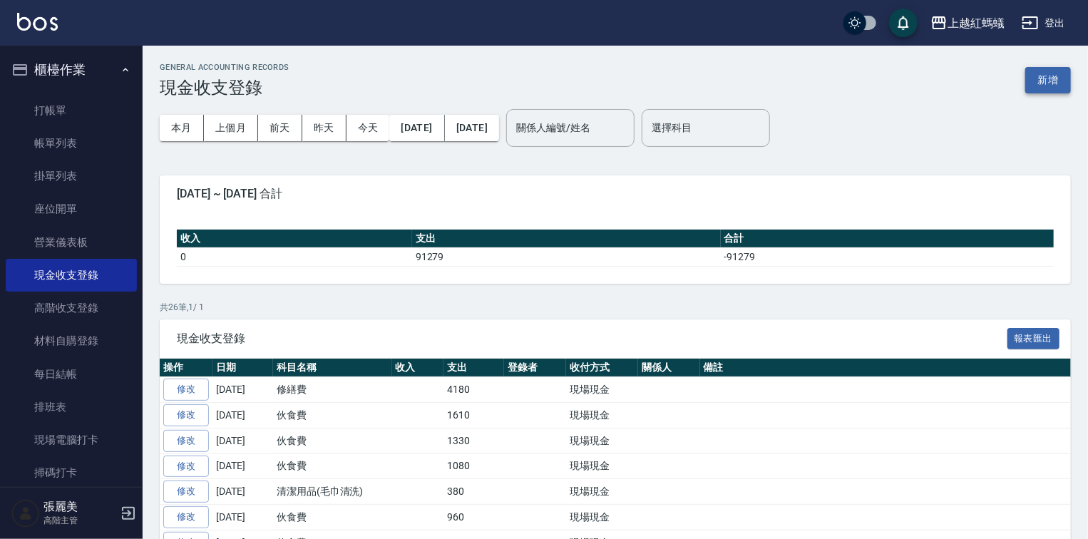
click at [1058, 81] on button "新增" at bounding box center [1048, 80] width 46 height 26
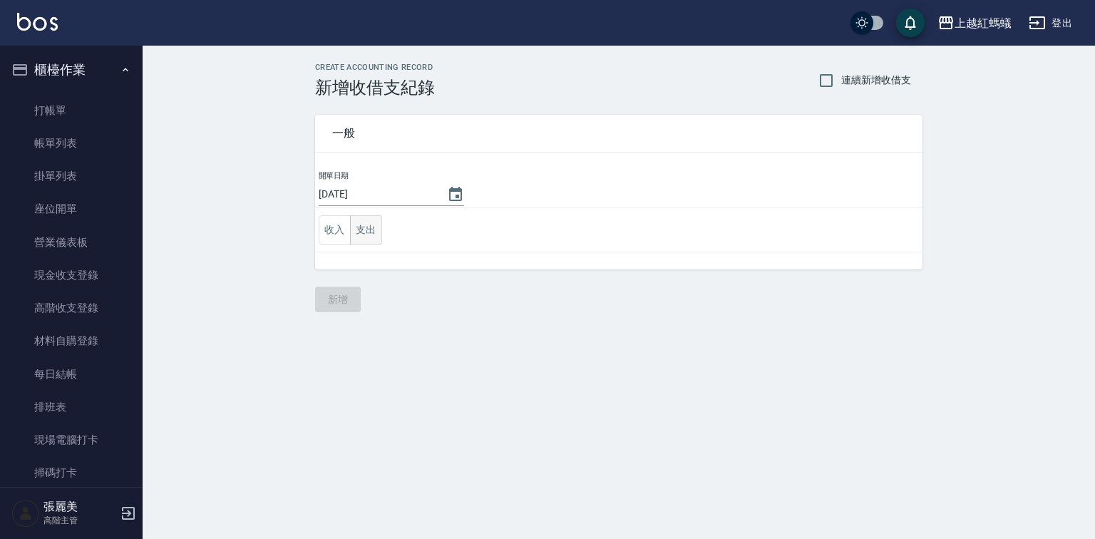
click at [363, 234] on button "支出" at bounding box center [366, 229] width 32 height 29
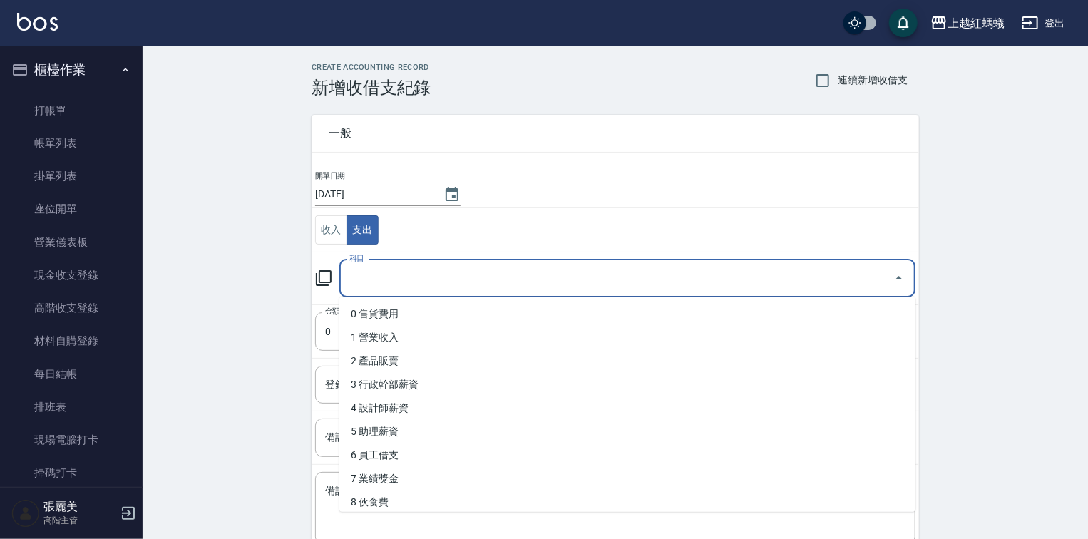
click at [380, 277] on input "科目" at bounding box center [617, 278] width 542 height 25
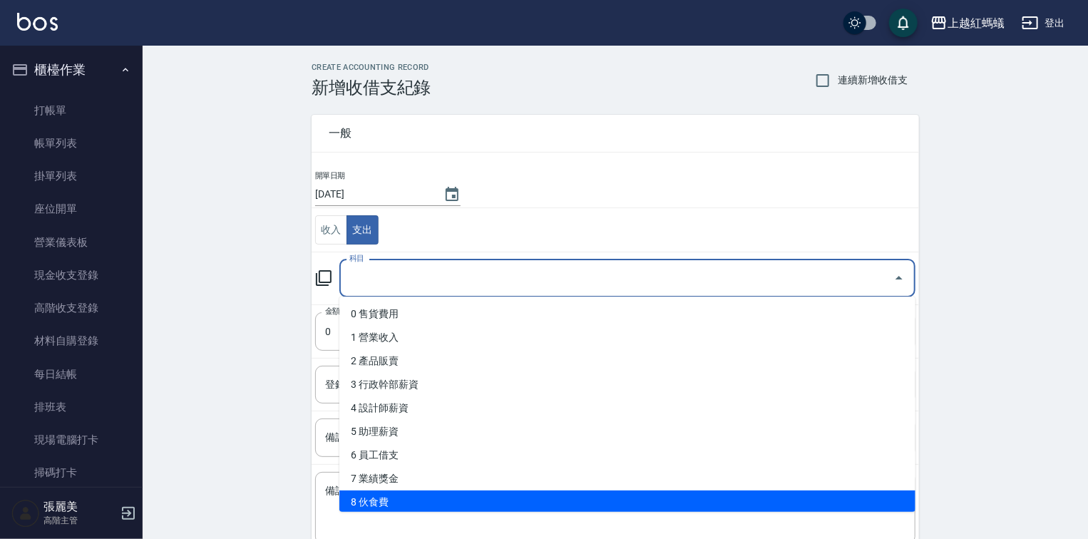
click at [379, 497] on li "8 伙食費" at bounding box center [627, 502] width 576 height 24
type input "8 伙食費"
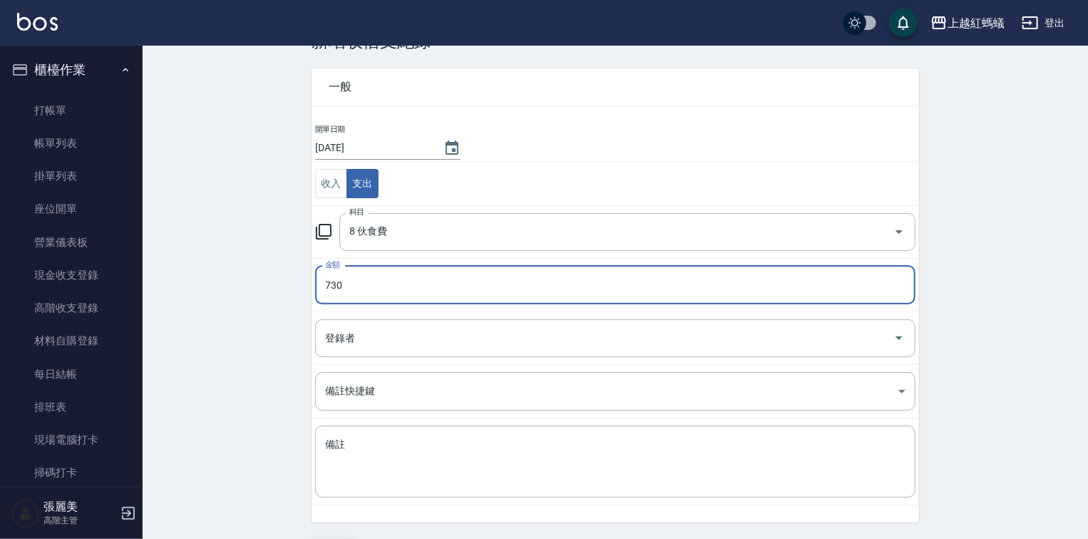
scroll to position [88, 0]
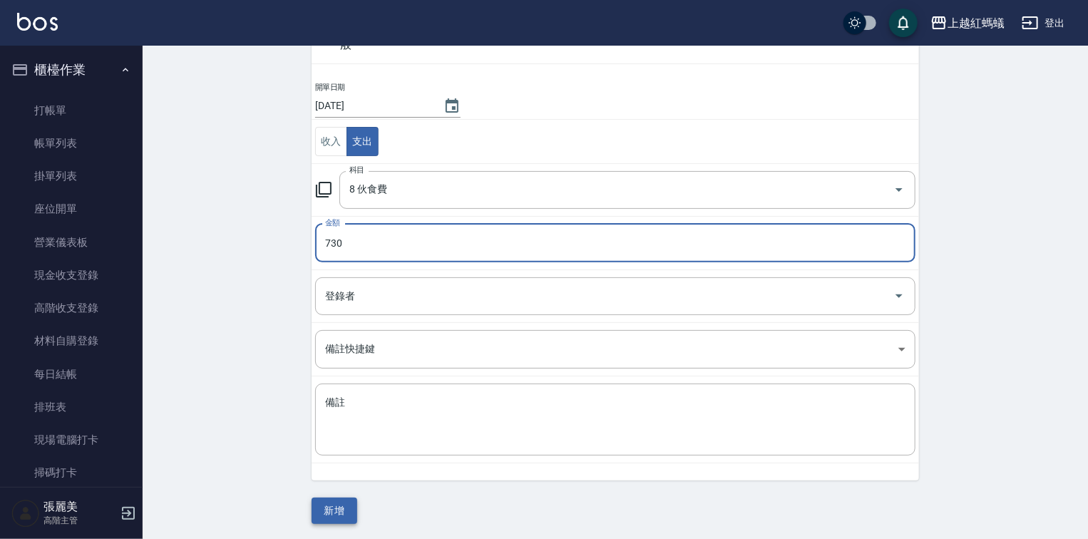
type input "730"
click at [345, 512] on button "新增" at bounding box center [334, 510] width 46 height 26
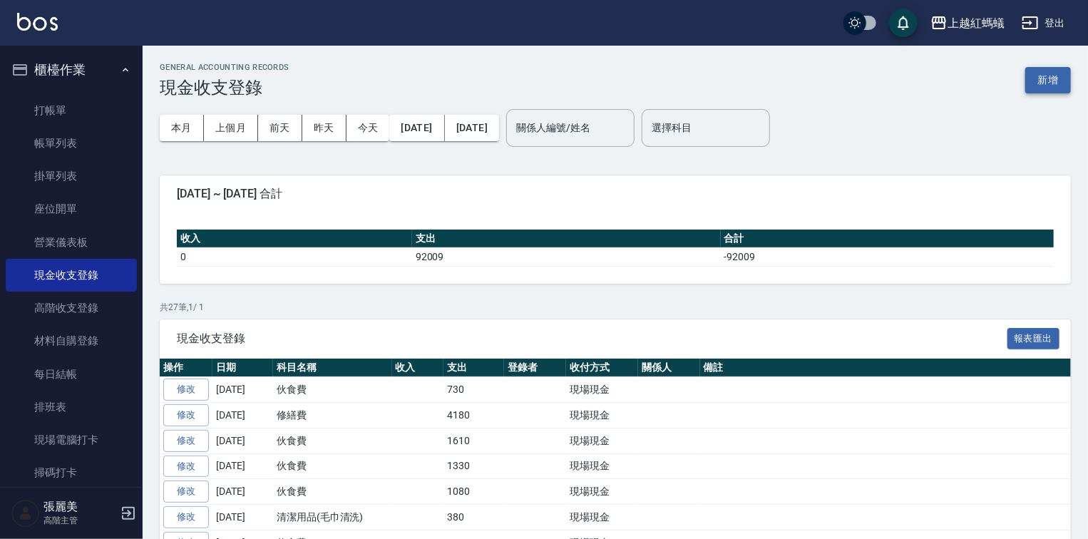
click at [1038, 78] on button "新增" at bounding box center [1048, 80] width 46 height 26
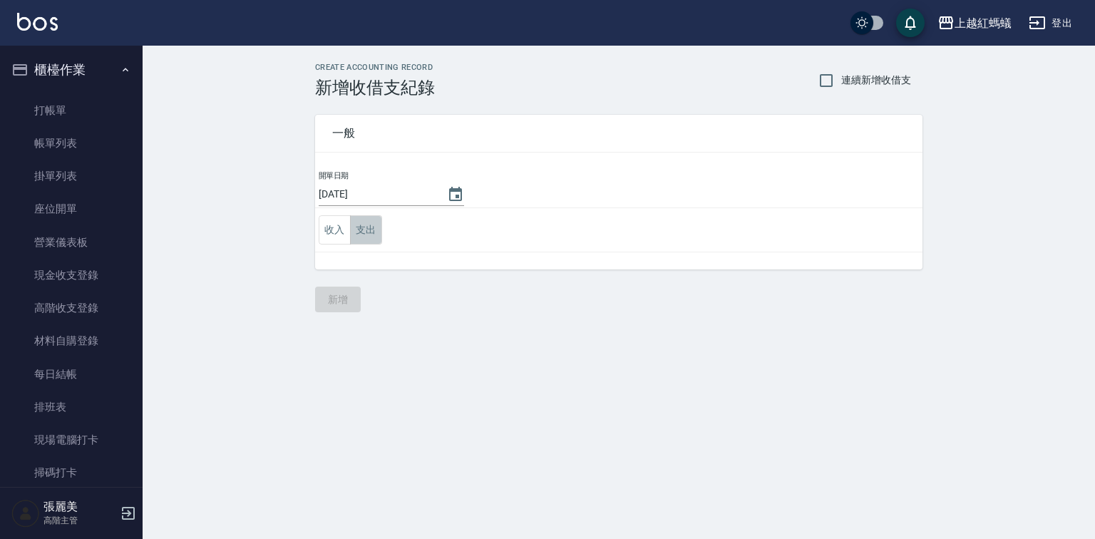
click at [362, 231] on button "支出" at bounding box center [366, 229] width 32 height 29
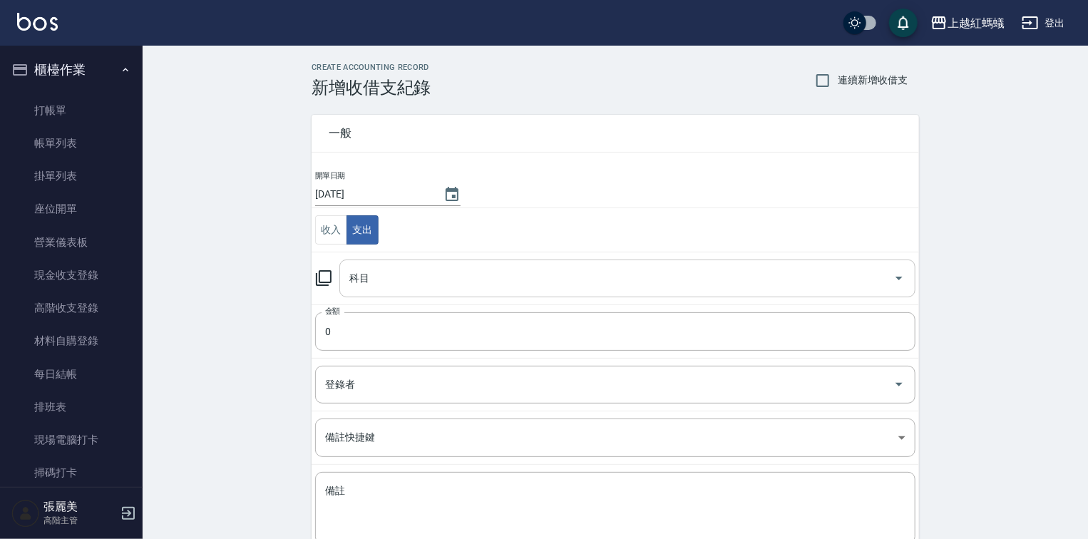
click at [388, 277] on input "科目" at bounding box center [617, 278] width 542 height 25
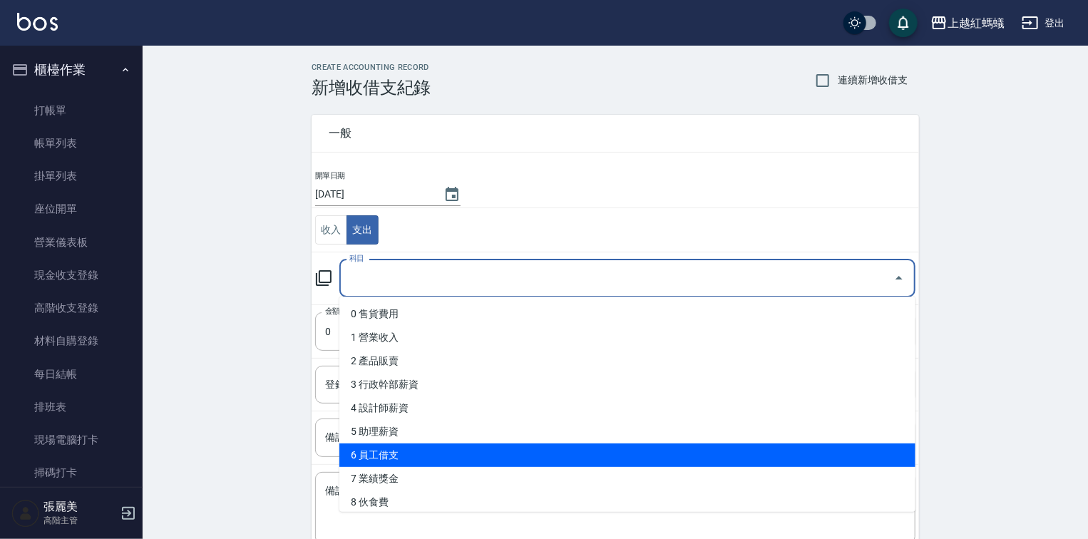
click at [398, 453] on li "6 員工借支" at bounding box center [627, 455] width 576 height 24
type input "6 員工借支"
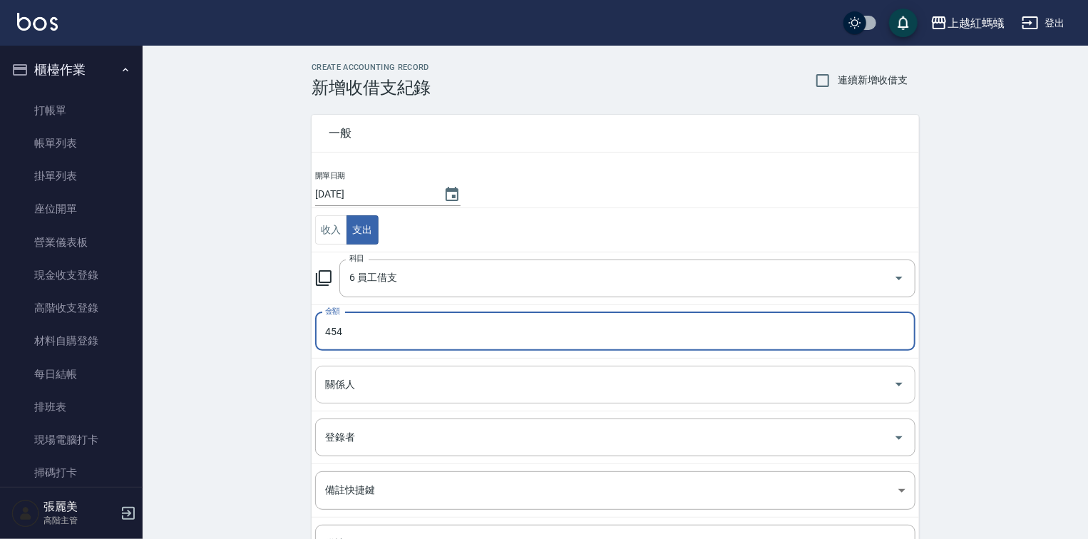
type input "454"
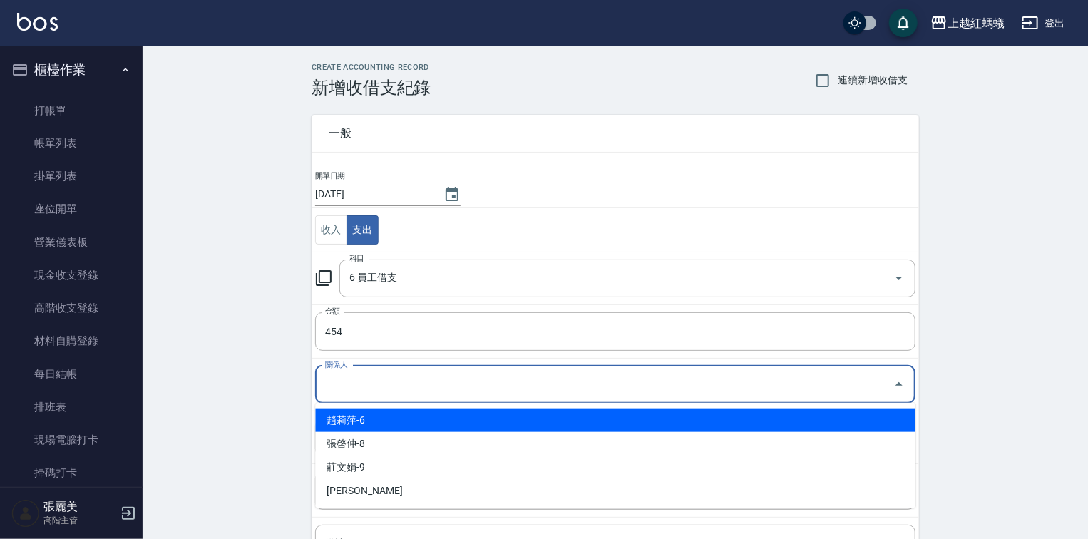
click at [395, 390] on input "關係人" at bounding box center [604, 384] width 566 height 25
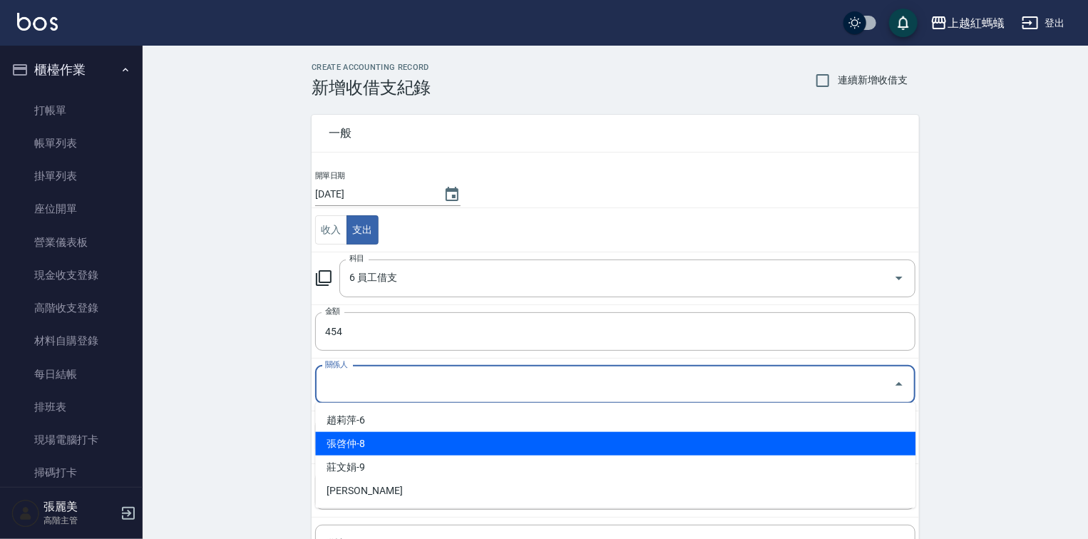
click at [384, 450] on li "張啓仲-8" at bounding box center [615, 444] width 600 height 24
type input "張啓仲-8"
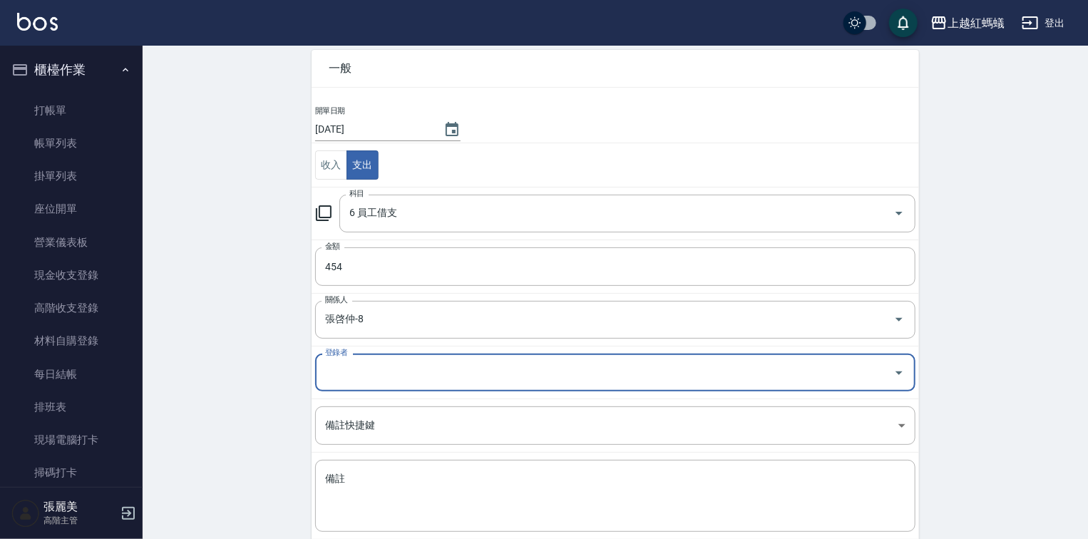
scroll to position [141, 0]
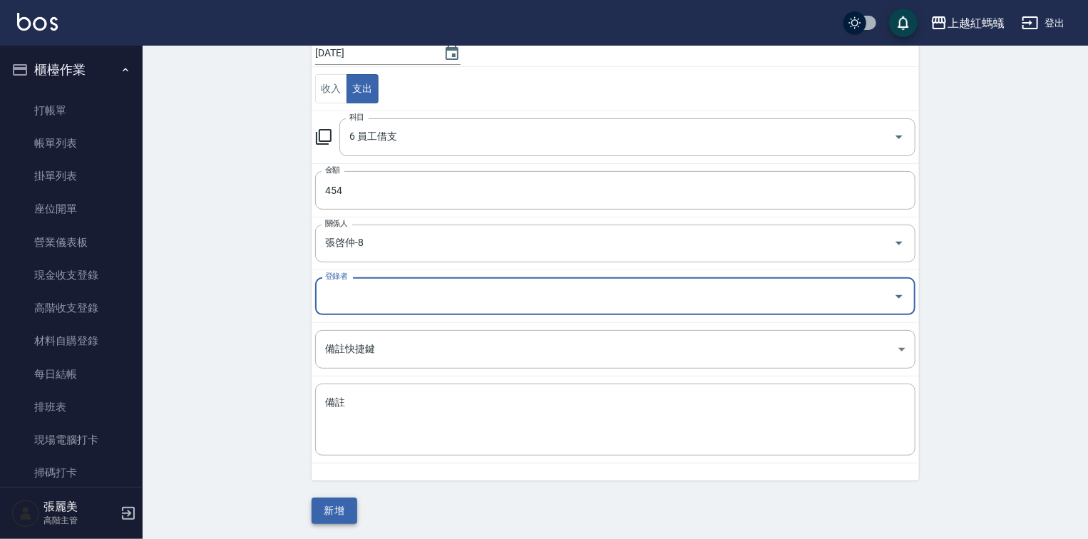
click at [348, 502] on button "新增" at bounding box center [334, 510] width 46 height 26
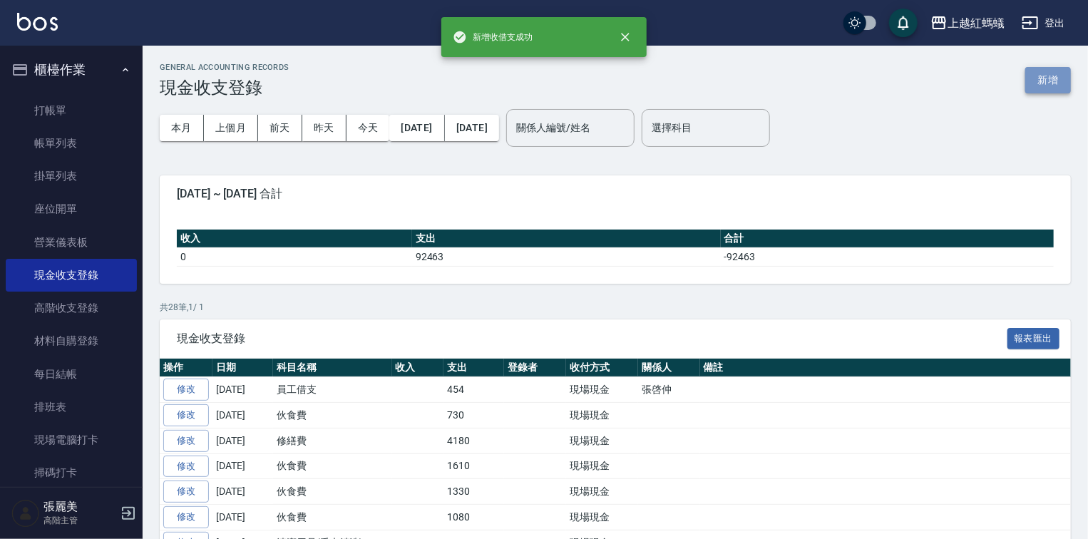
click at [1048, 72] on button "新增" at bounding box center [1048, 80] width 46 height 26
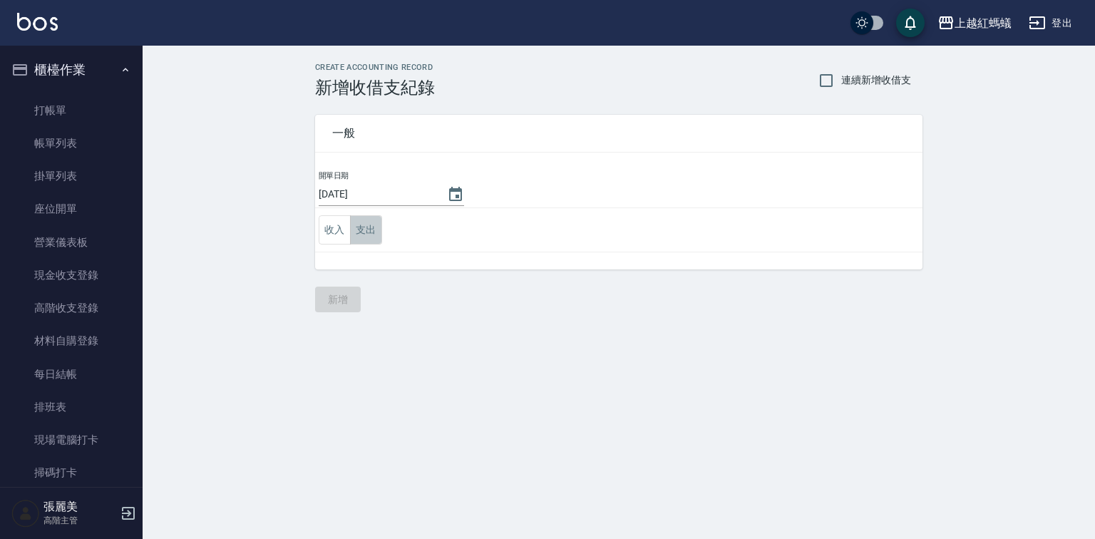
click at [362, 219] on button "支出" at bounding box center [366, 229] width 32 height 29
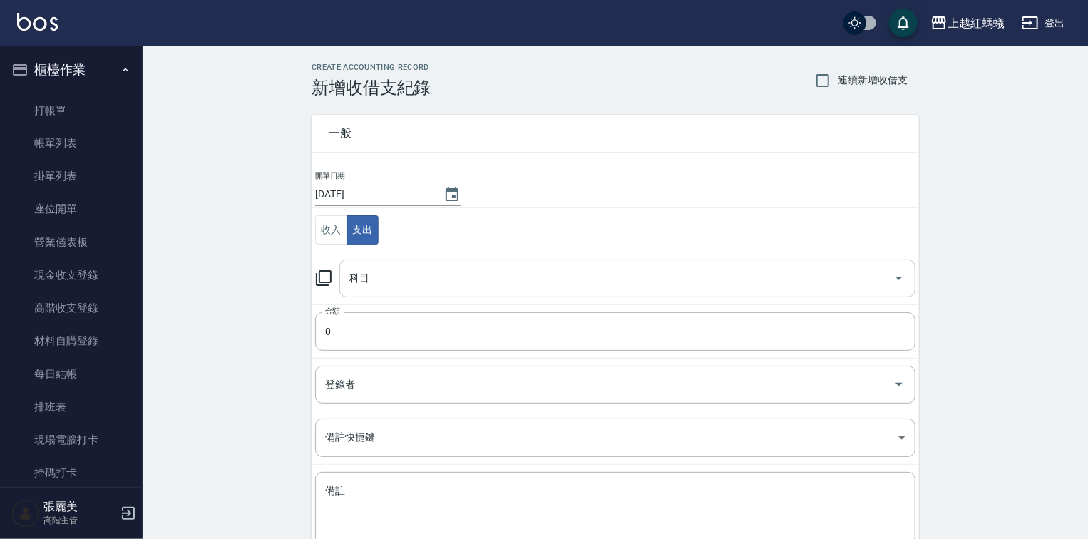
click at [396, 272] on input "科目" at bounding box center [617, 278] width 542 height 25
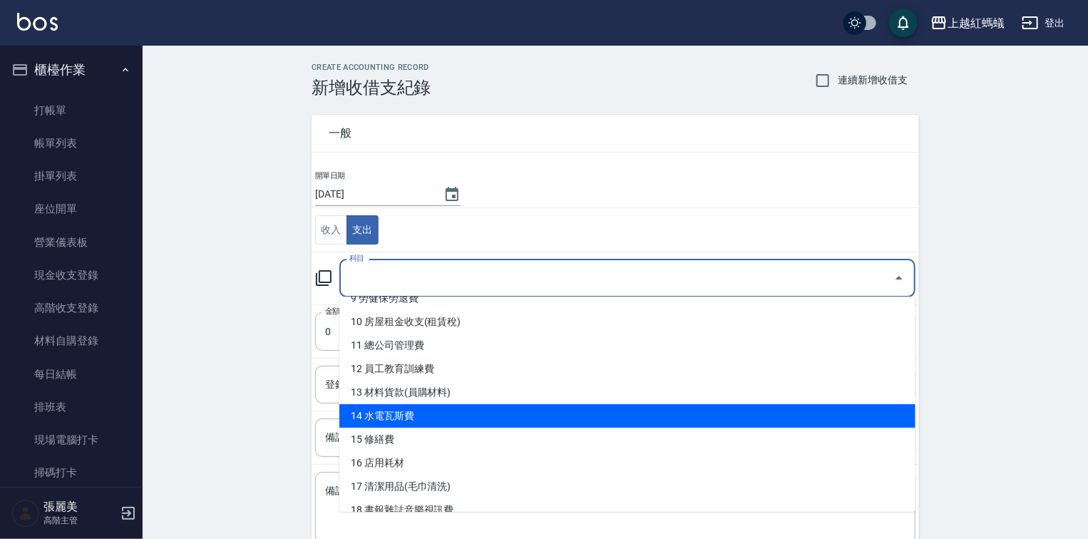
scroll to position [228, 0]
click at [386, 413] on li "14 水電瓦斯費" at bounding box center [627, 415] width 576 height 24
type input "14 水電瓦斯費"
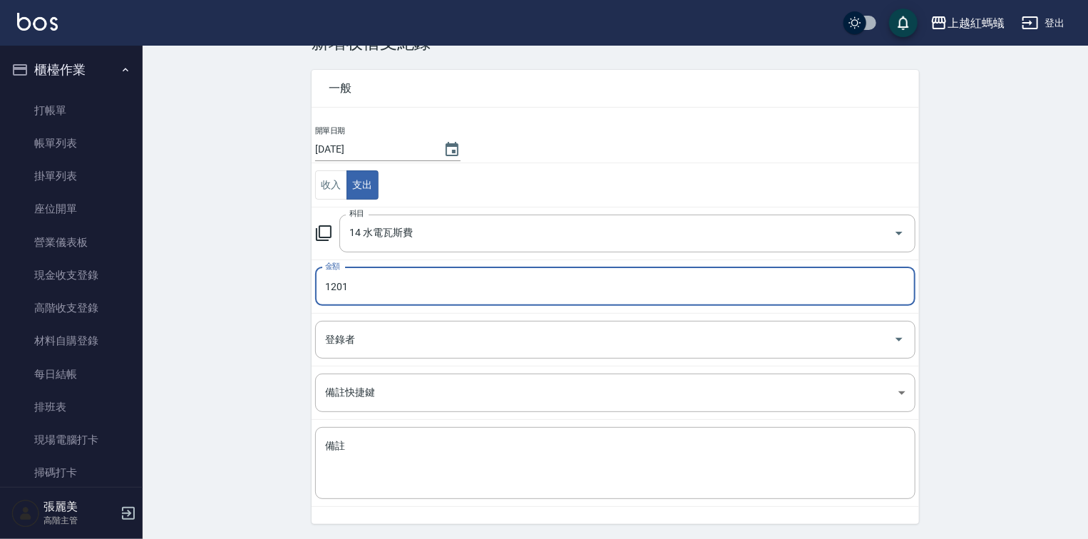
scroll to position [88, 0]
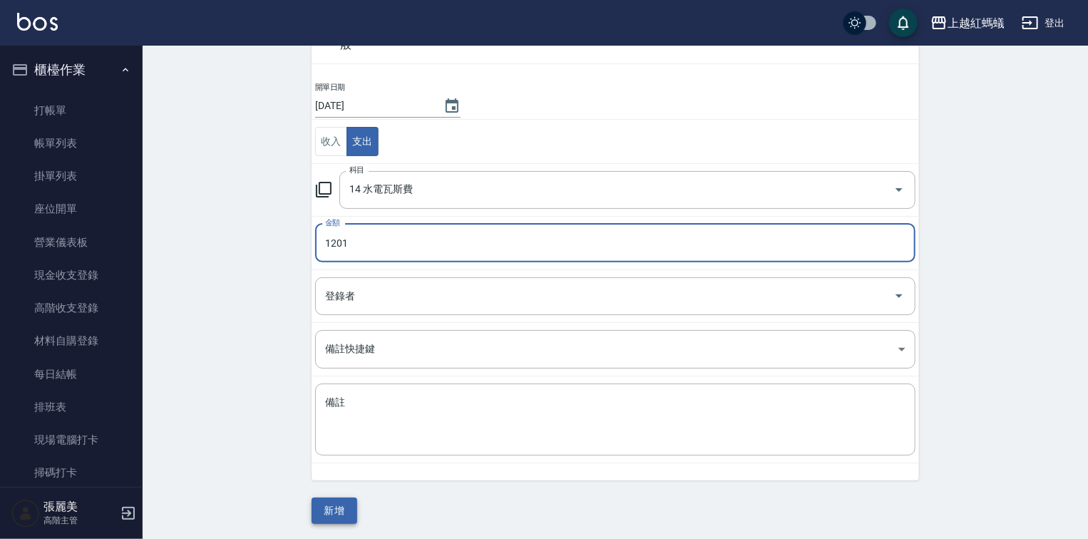
type input "1201"
click at [351, 510] on button "新增" at bounding box center [334, 510] width 46 height 26
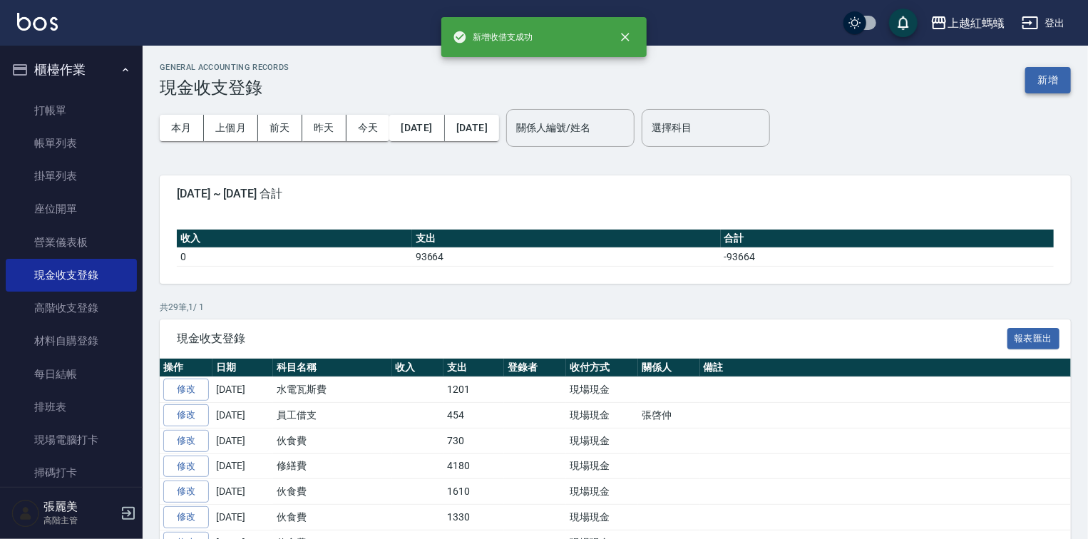
click at [1033, 83] on button "新增" at bounding box center [1048, 80] width 46 height 26
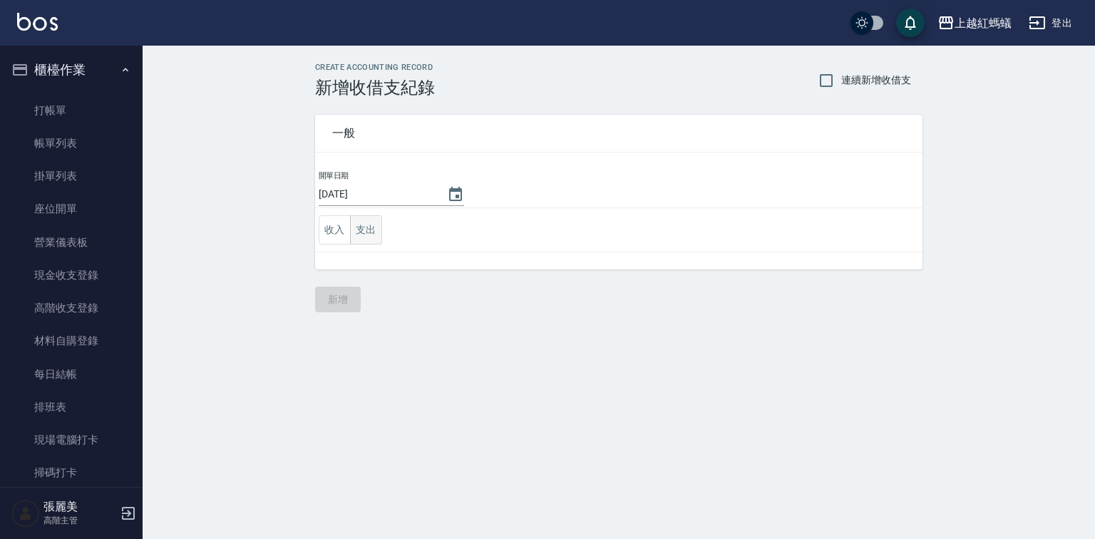
click at [370, 234] on button "支出" at bounding box center [366, 229] width 32 height 29
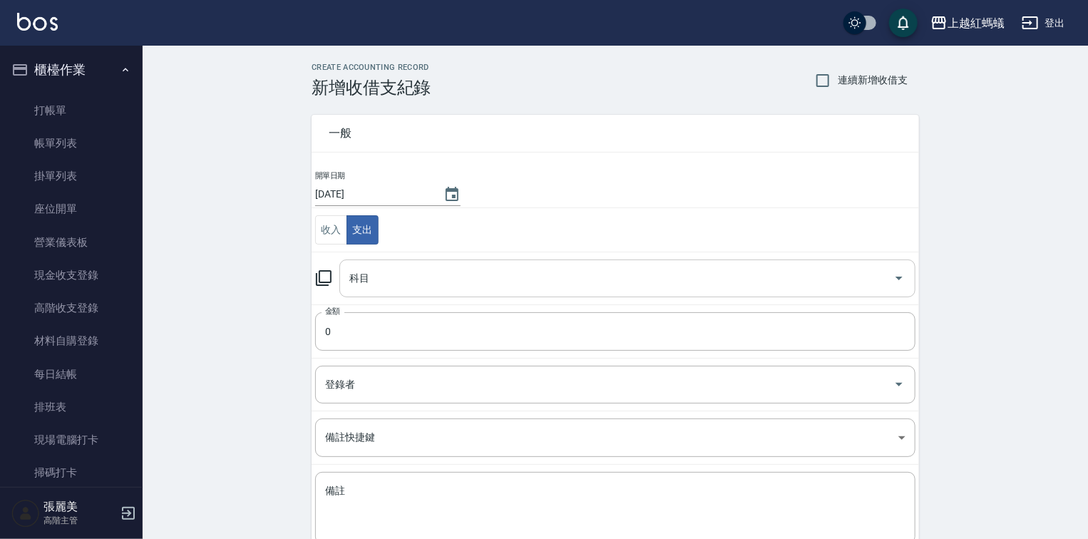
click at [382, 280] on input "科目" at bounding box center [617, 278] width 542 height 25
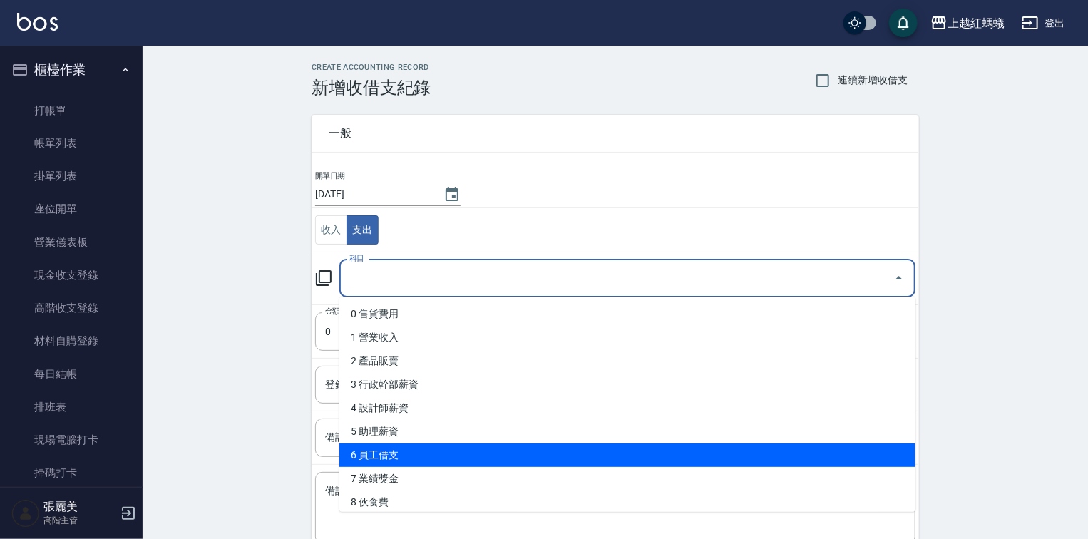
click at [415, 456] on li "6 員工借支" at bounding box center [627, 455] width 576 height 24
type input "6 員工借支"
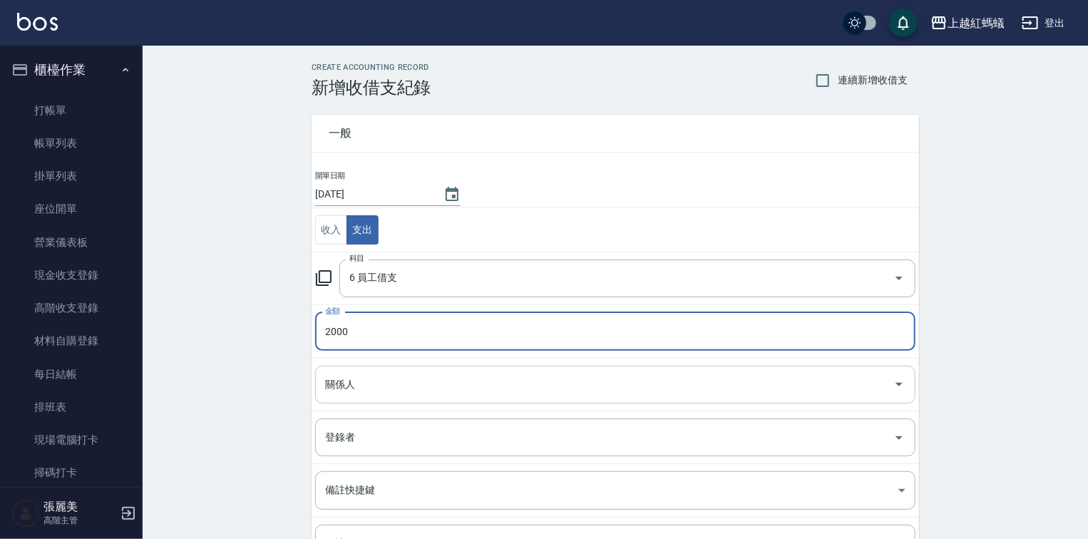
type input "2000"
click at [371, 382] on input "關係人" at bounding box center [604, 384] width 566 height 25
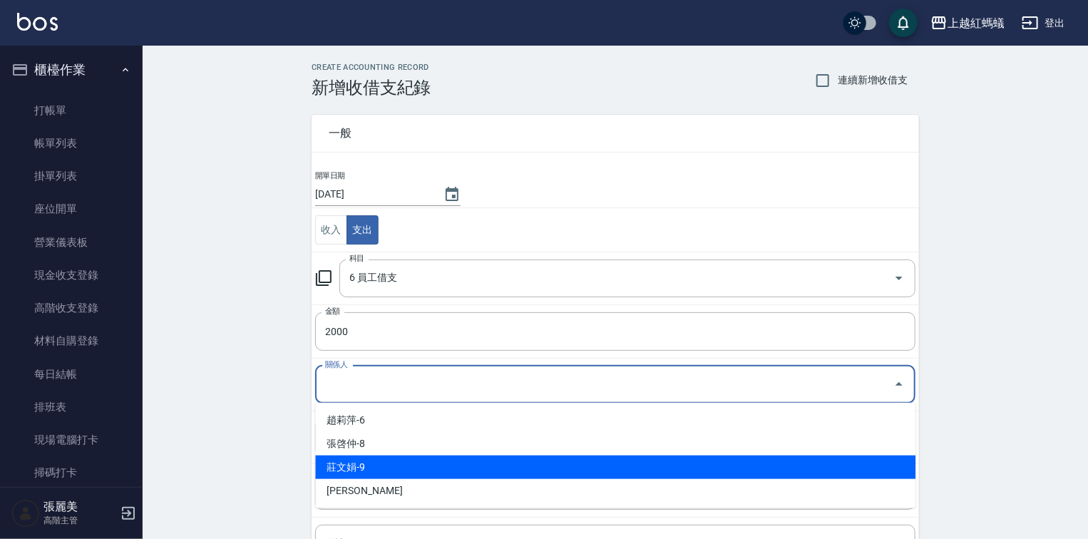
click at [386, 470] on li "莊文娟-9" at bounding box center [615, 467] width 600 height 24
type input "莊文娟-9"
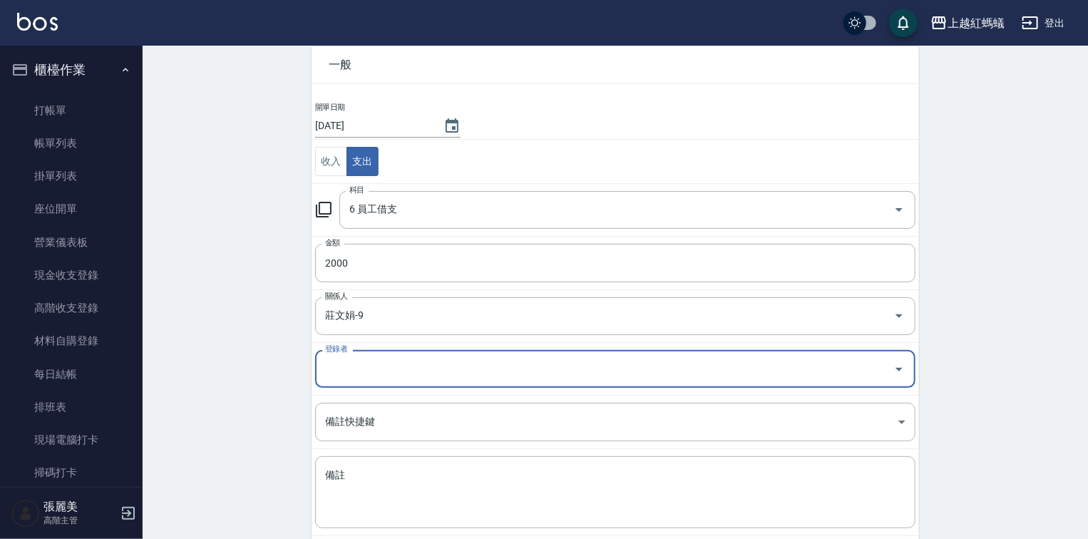
scroll to position [141, 0]
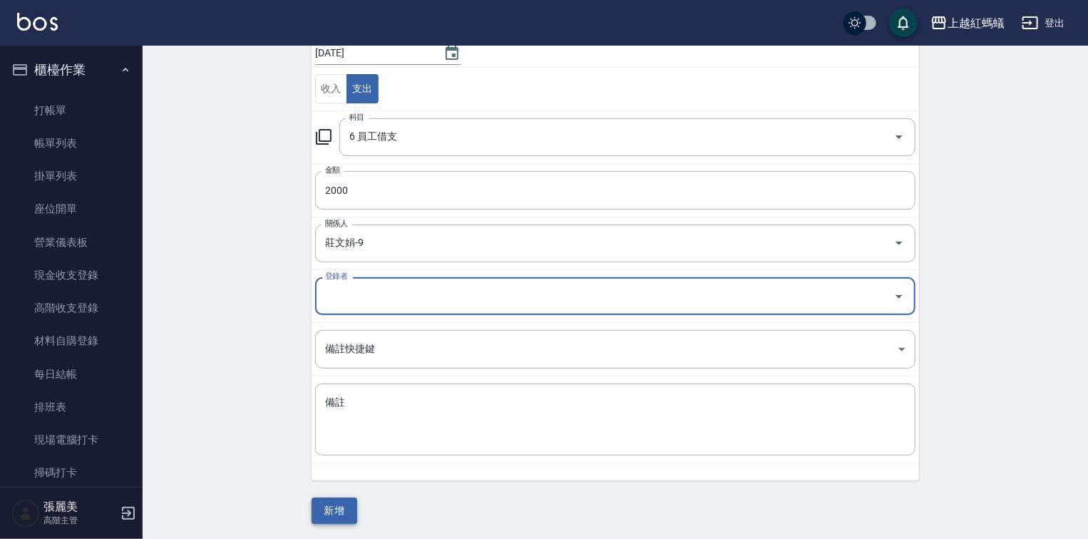
click at [325, 505] on button "新增" at bounding box center [334, 510] width 46 height 26
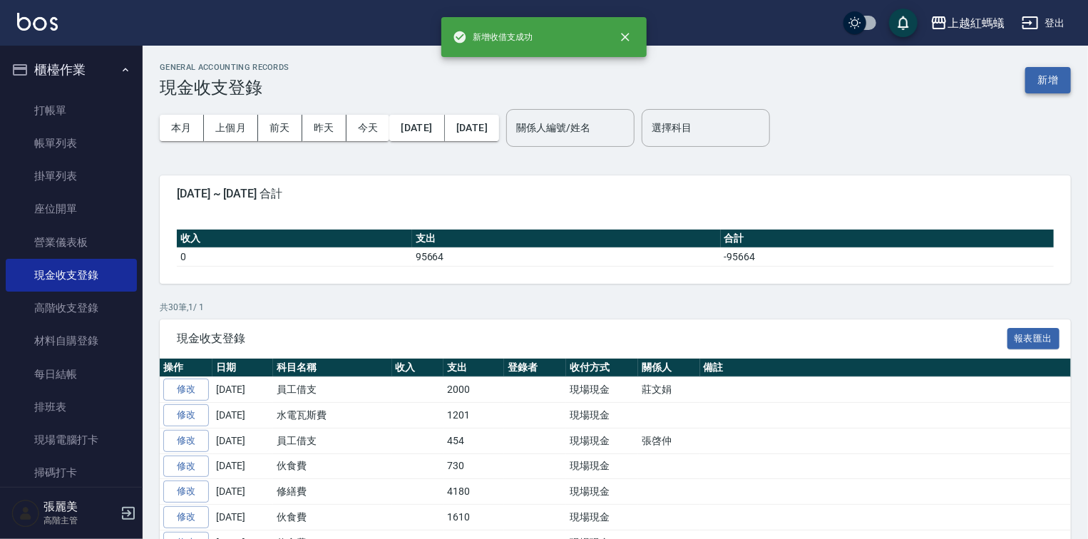
click at [1047, 74] on button "新增" at bounding box center [1048, 80] width 46 height 26
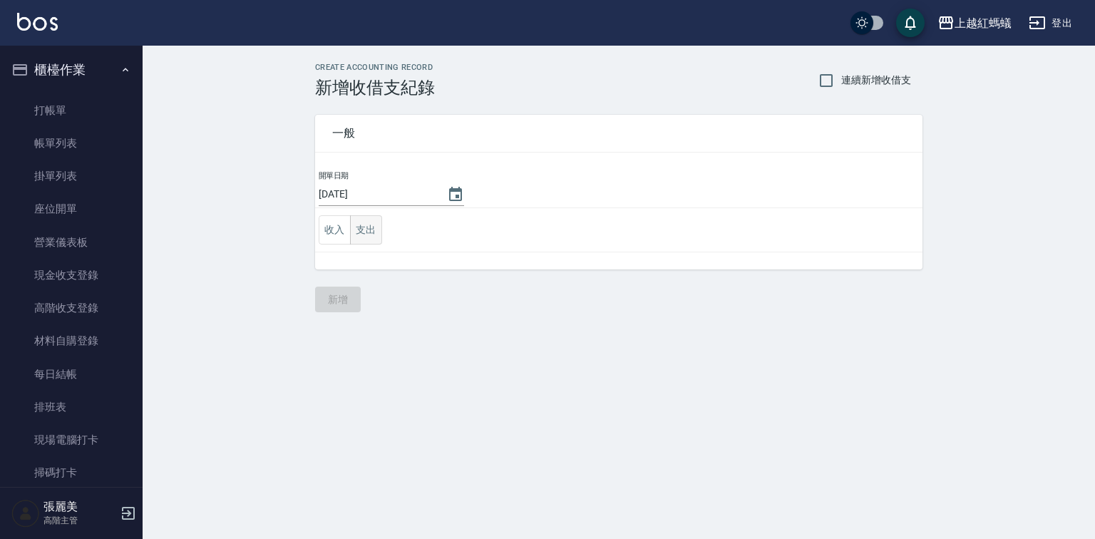
click at [373, 229] on button "支出" at bounding box center [366, 229] width 32 height 29
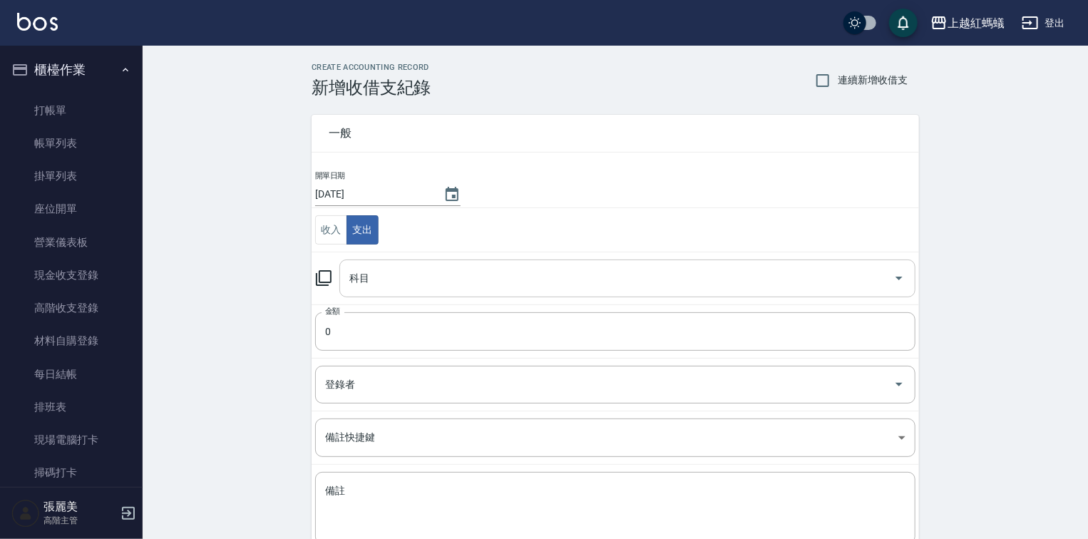
click at [374, 290] on div "科目" at bounding box center [627, 278] width 576 height 38
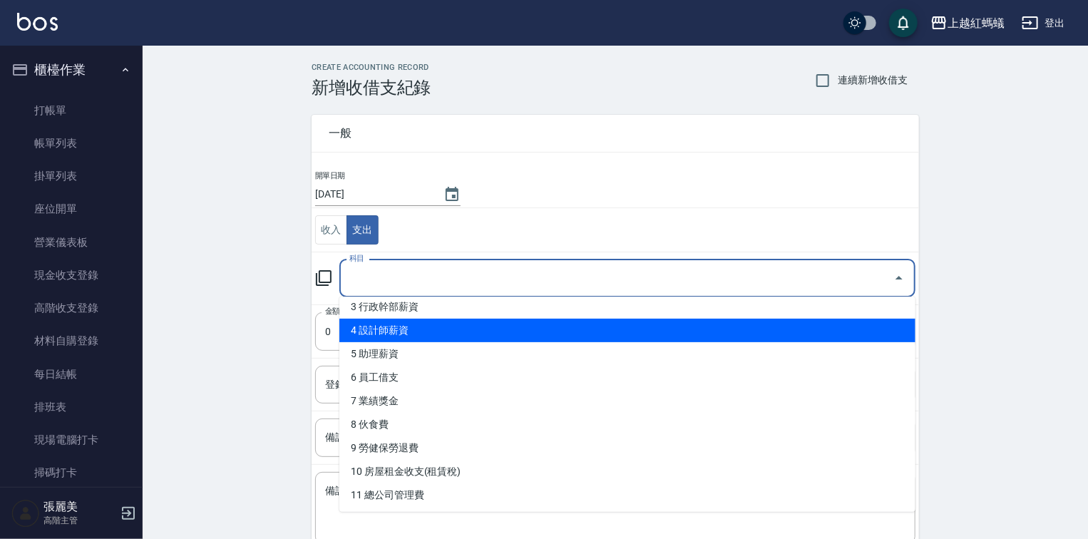
scroll to position [228, 0]
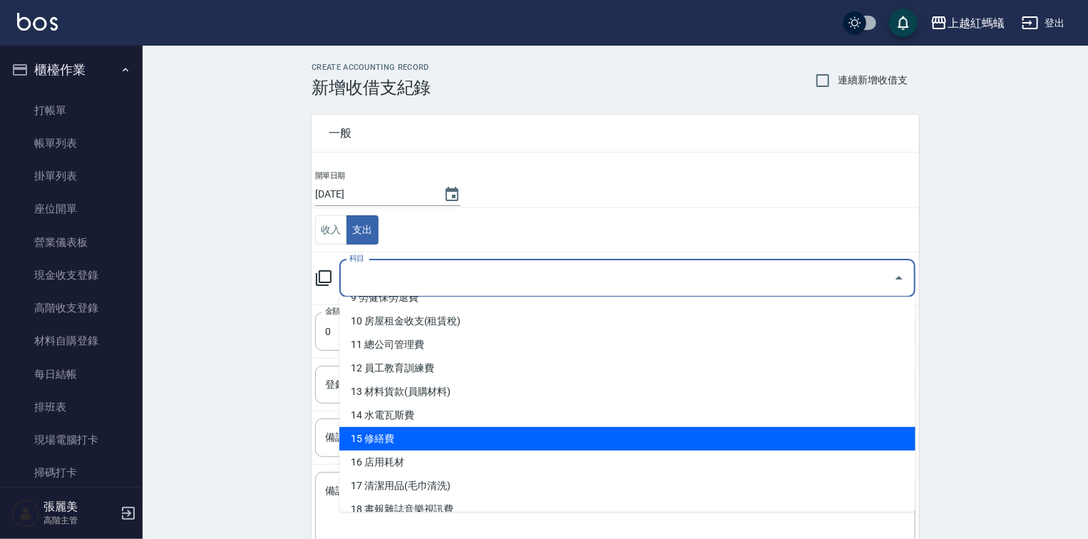
click at [386, 433] on li "15 修繕費" at bounding box center [627, 439] width 576 height 24
type input "15 修繕費"
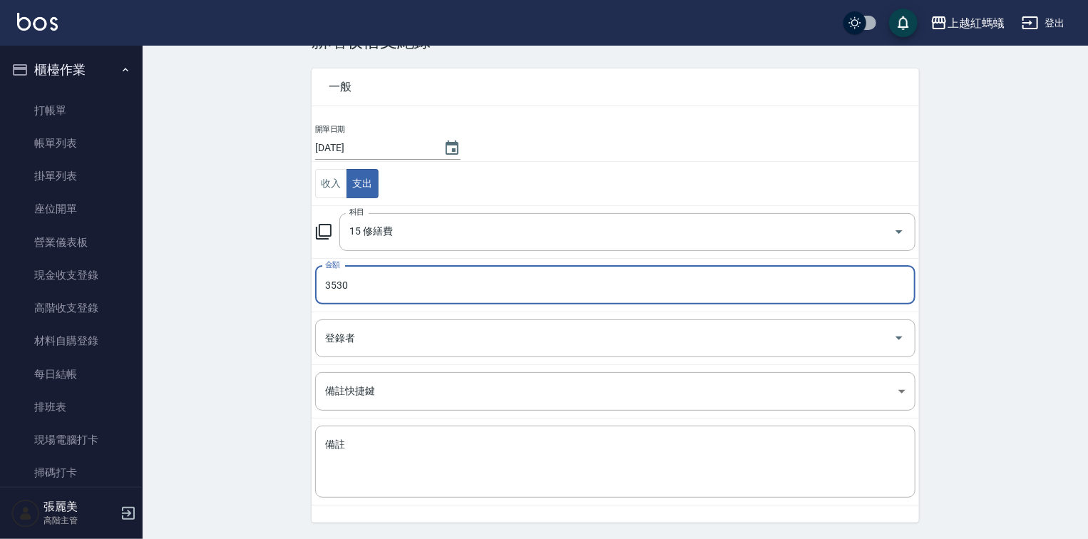
scroll to position [88, 0]
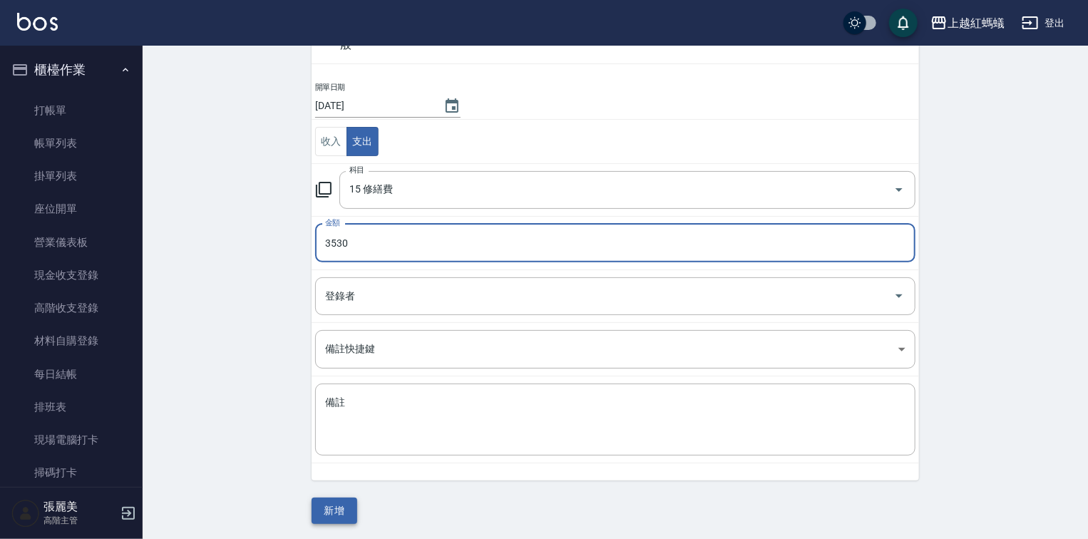
type input "3530"
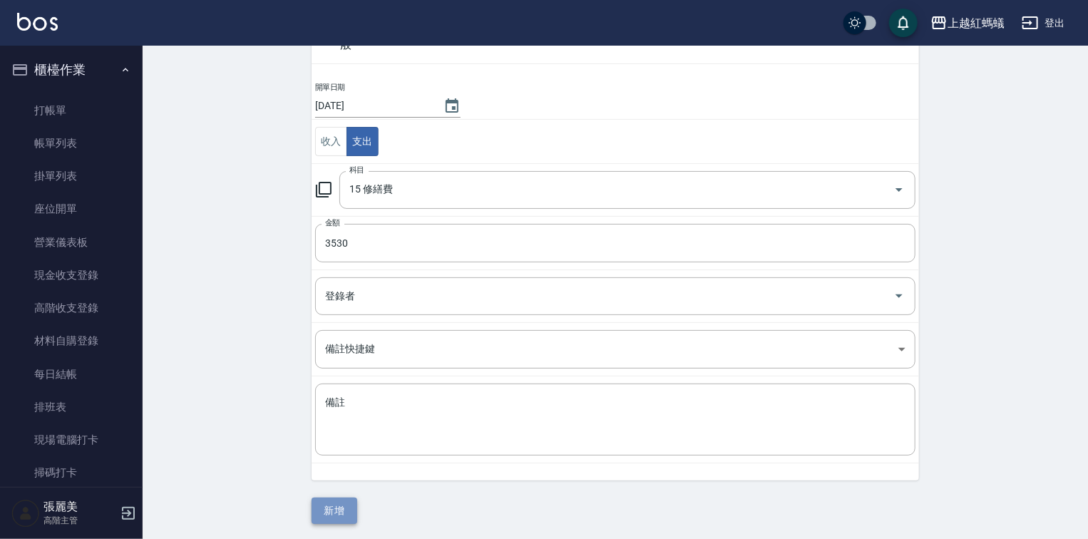
click at [339, 505] on button "新增" at bounding box center [334, 510] width 46 height 26
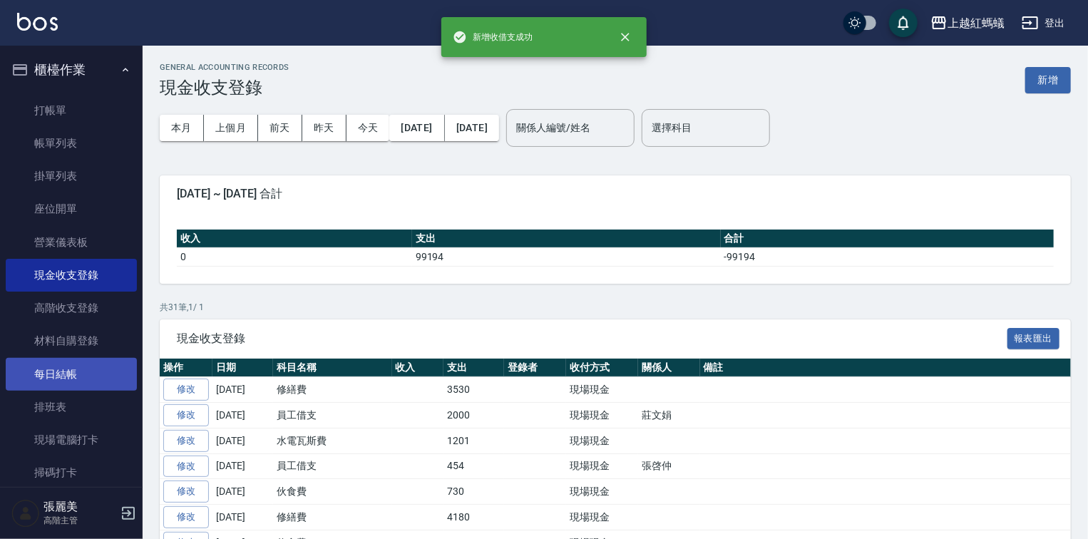
click at [66, 368] on link "每日結帳" at bounding box center [71, 374] width 131 height 33
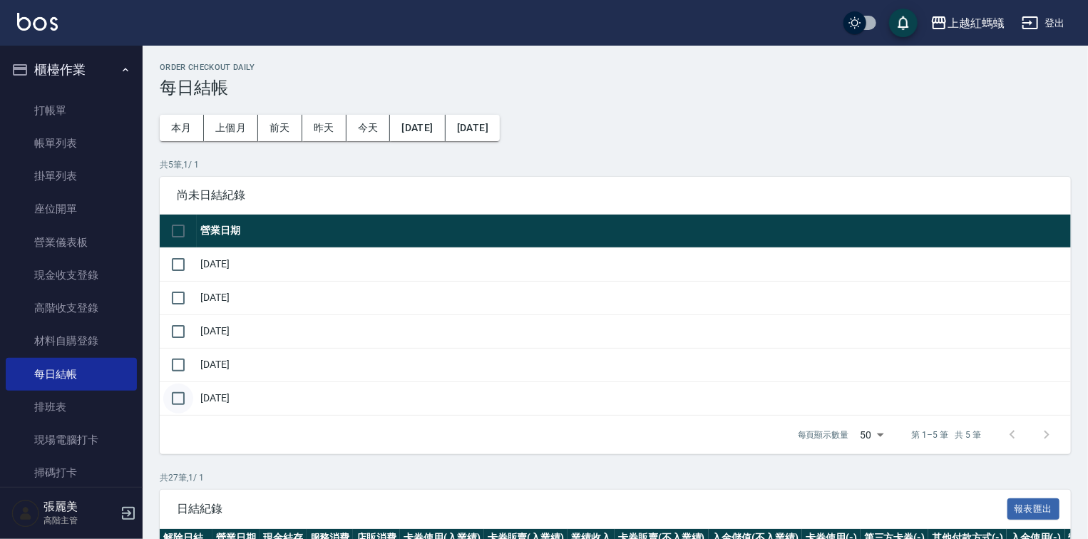
click at [175, 401] on input "checkbox" at bounding box center [178, 398] width 30 height 30
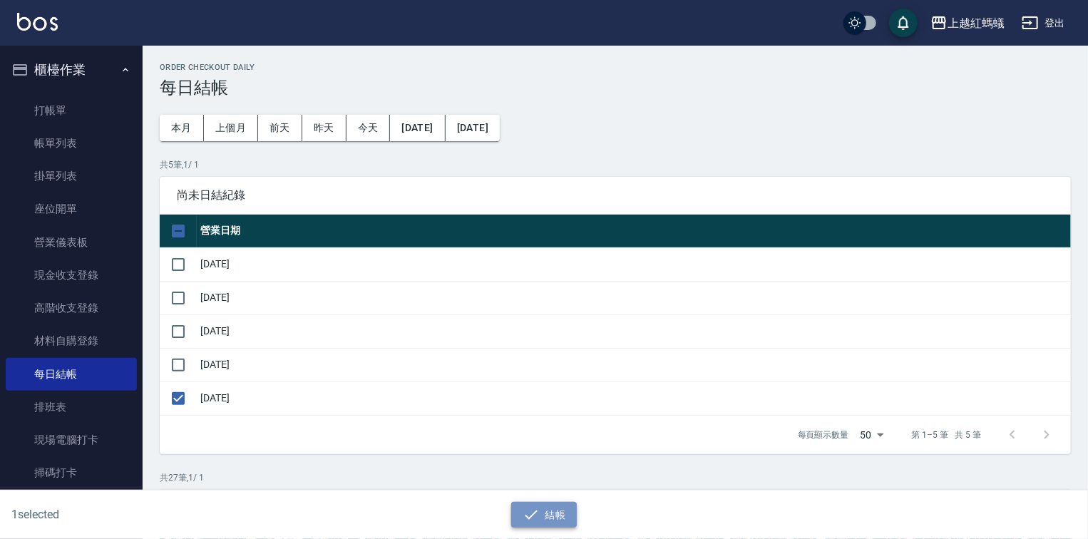
click at [539, 516] on button "結帳" at bounding box center [544, 515] width 66 height 26
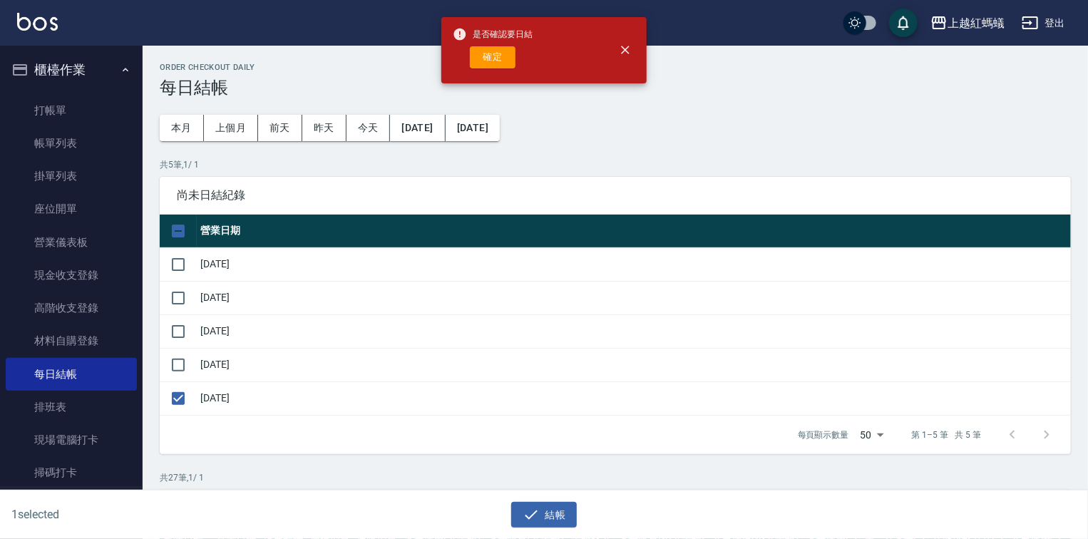
click at [468, 64] on div "確定" at bounding box center [493, 57] width 80 height 22
click at [477, 63] on button "確定" at bounding box center [493, 57] width 46 height 22
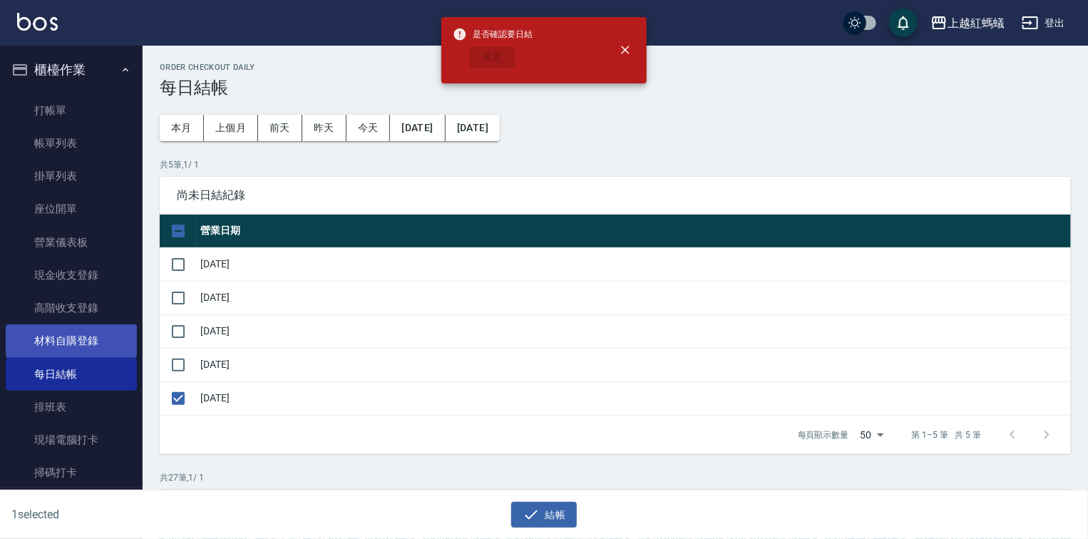
checkbox input "false"
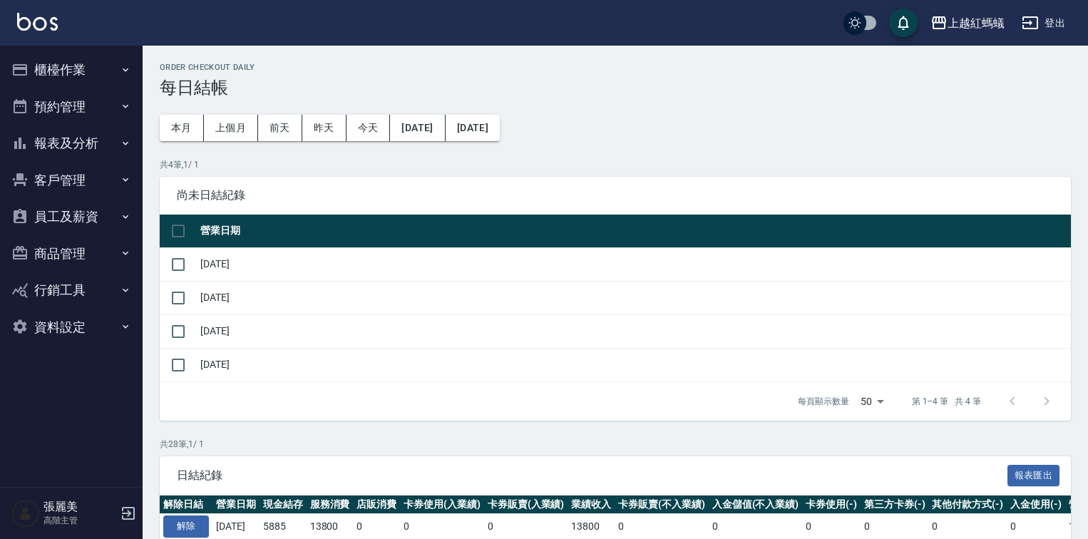
click at [78, 151] on button "報表及分析" at bounding box center [71, 143] width 131 height 37
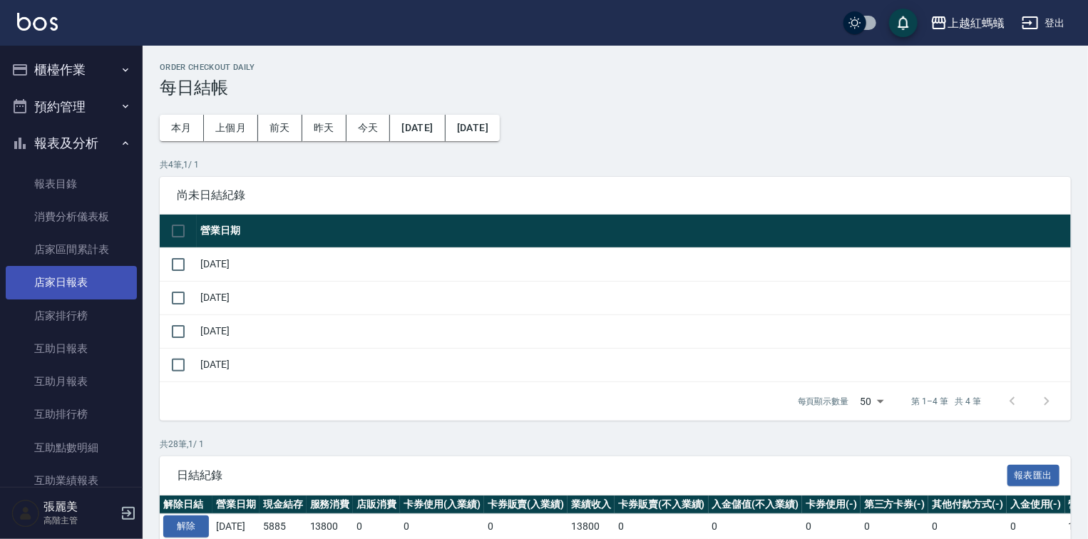
click at [68, 287] on link "店家日報表" at bounding box center [71, 282] width 131 height 33
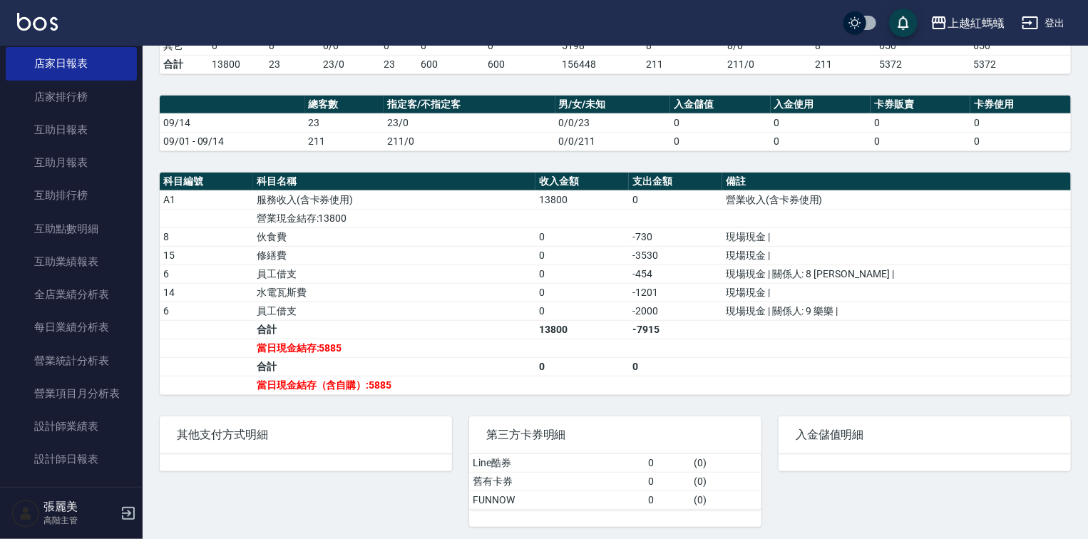
scroll to position [456, 0]
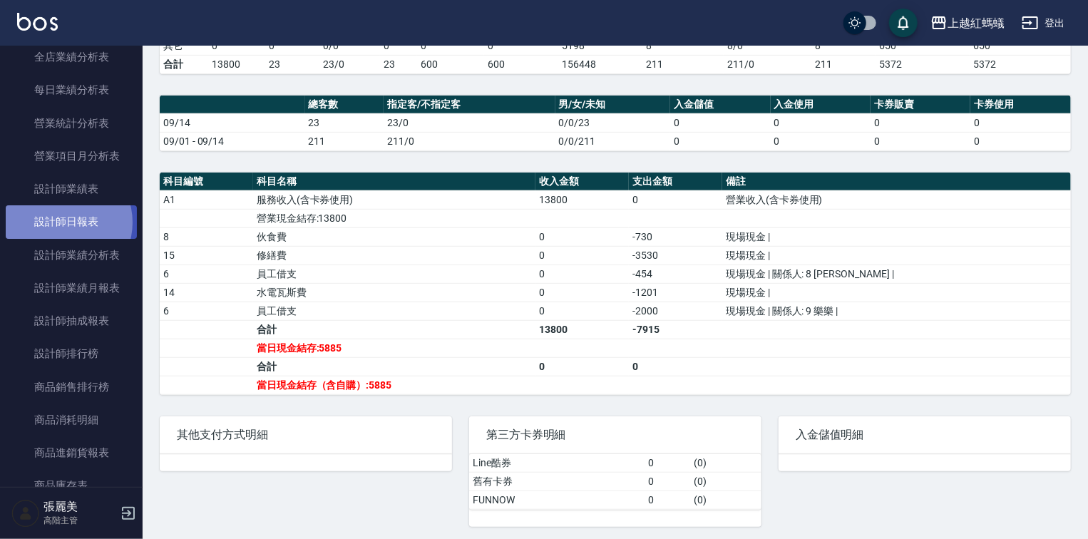
click at [60, 222] on link "設計師日報表" at bounding box center [71, 221] width 131 height 33
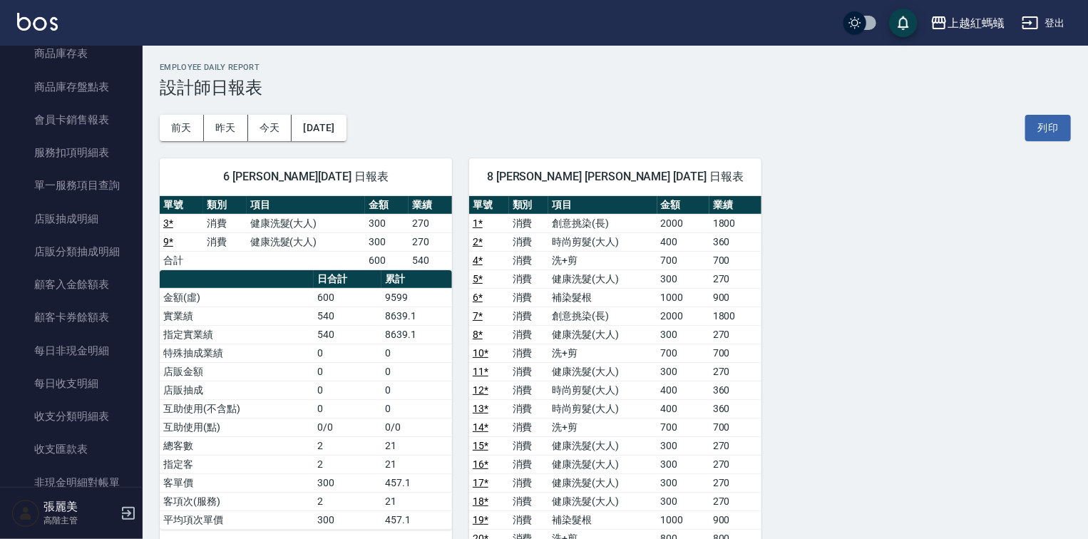
scroll to position [1303, 0]
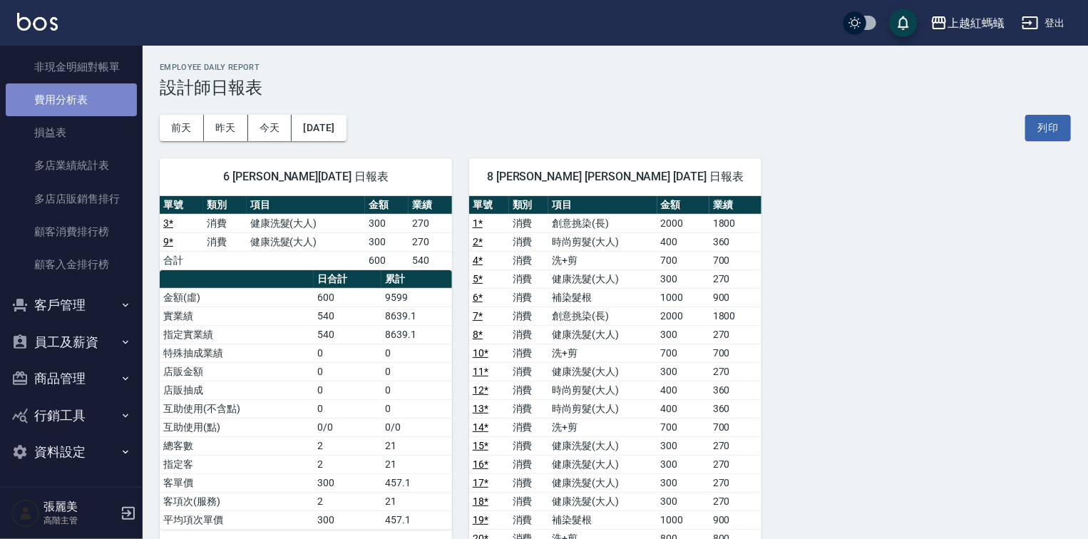
click at [115, 105] on link "費用分析表" at bounding box center [71, 99] width 131 height 33
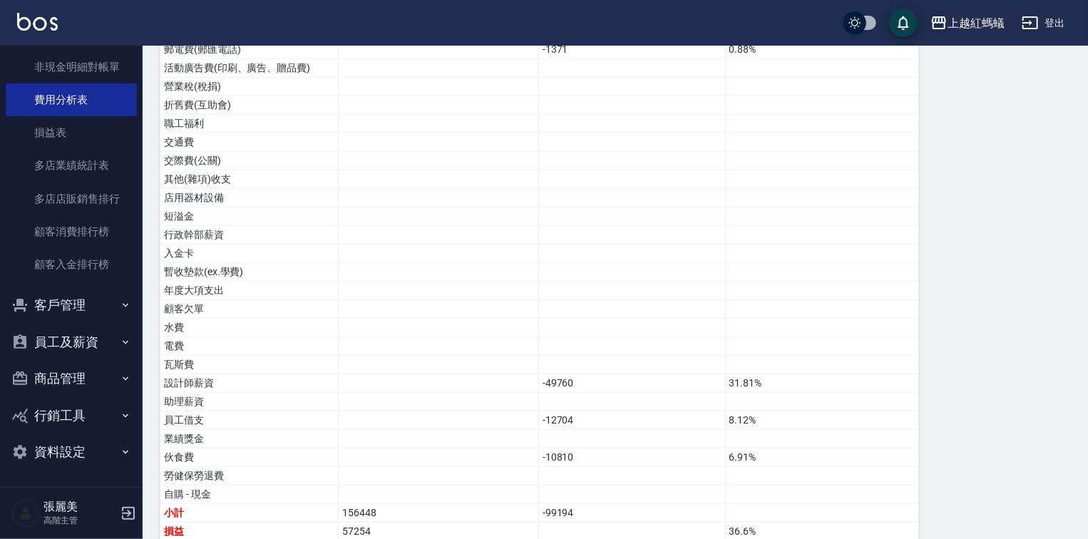
scroll to position [691, 0]
